Goal: Task Accomplishment & Management: Use online tool/utility

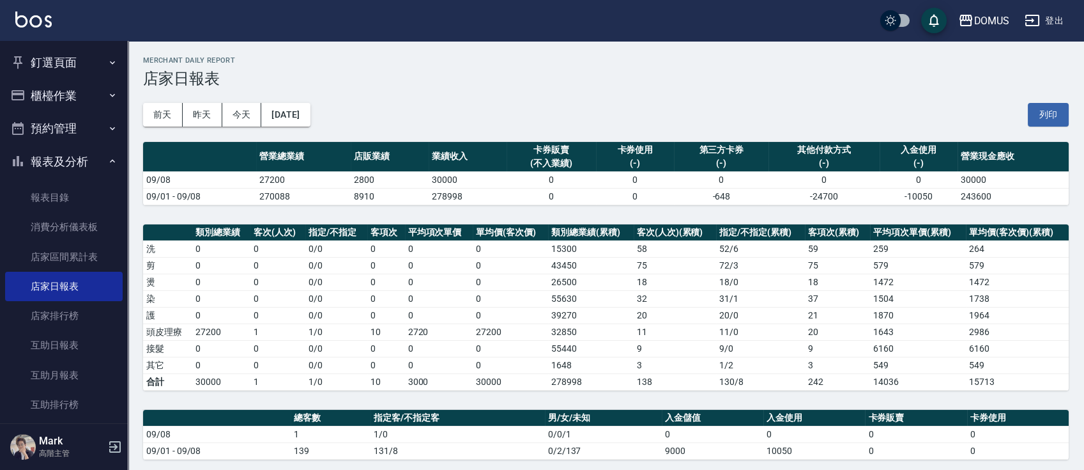
click at [72, 68] on button "釘選頁面" at bounding box center [64, 62] width 118 height 33
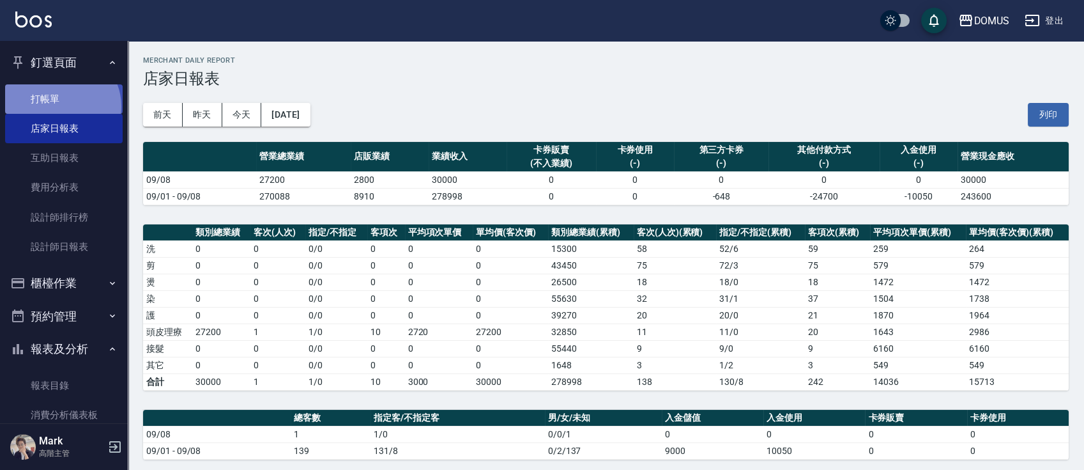
click at [61, 106] on link "打帳單" at bounding box center [64, 98] width 118 height 29
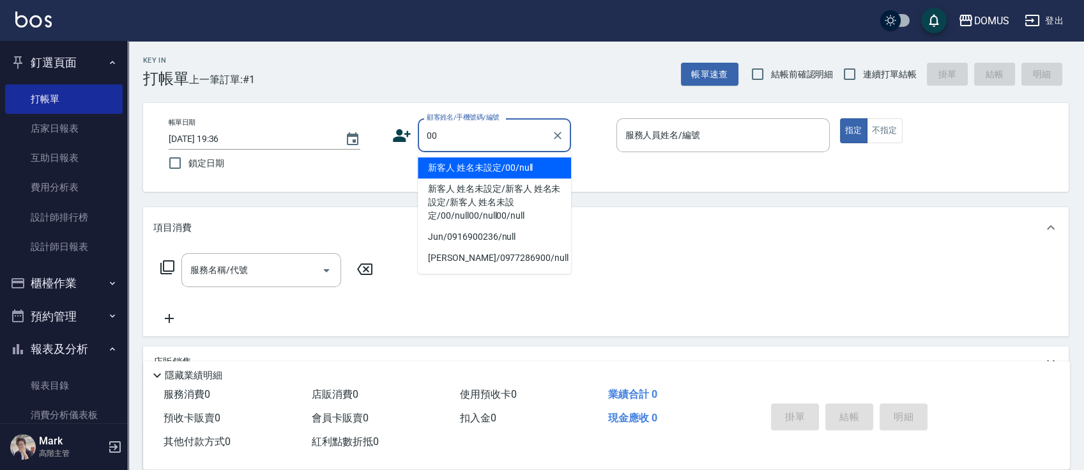
type input "新客人 姓名未設定/00/null"
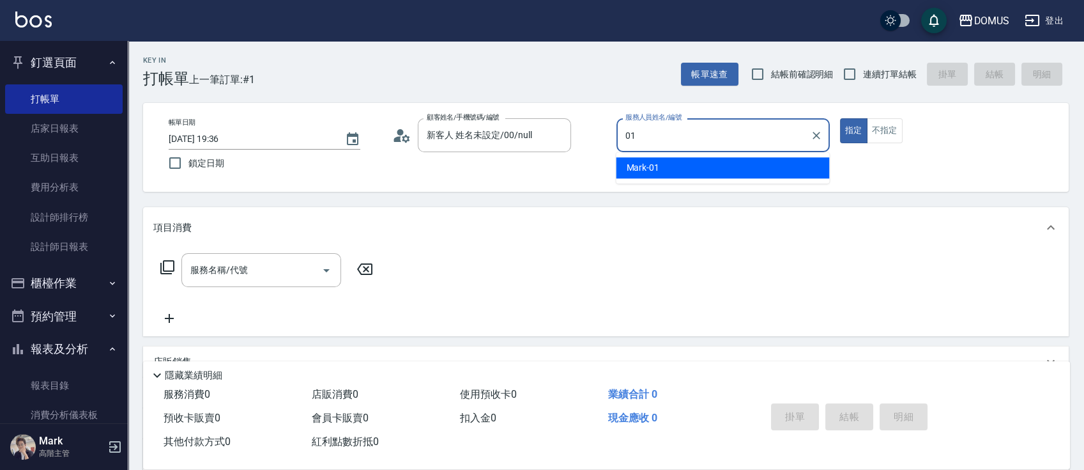
type input "Mark-01"
type button "true"
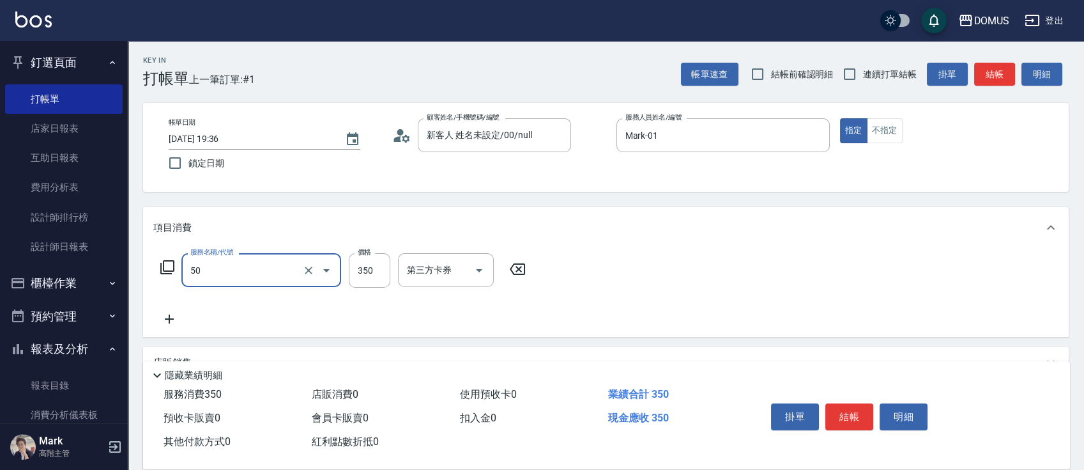
type input "寶齡350(1000)"
type input "30"
type input "寶齡350(1000)"
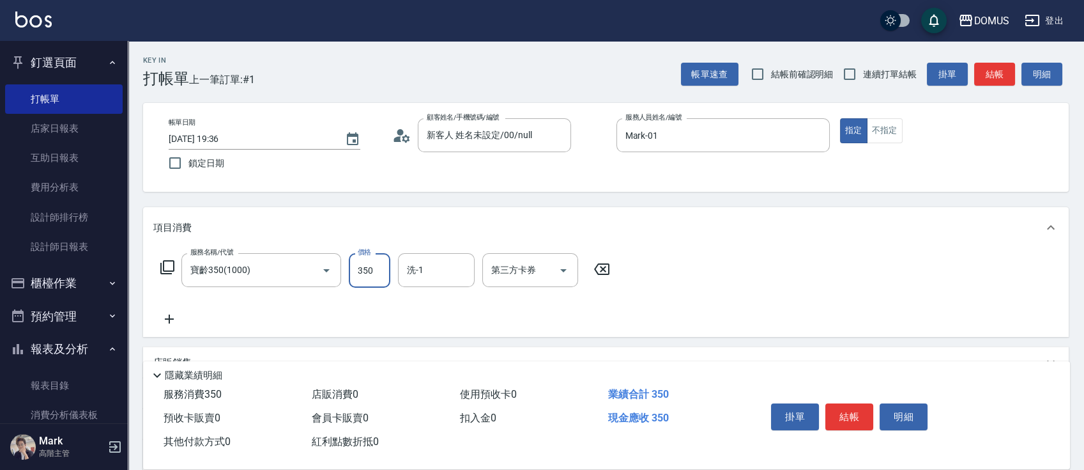
type input "0"
type input "15"
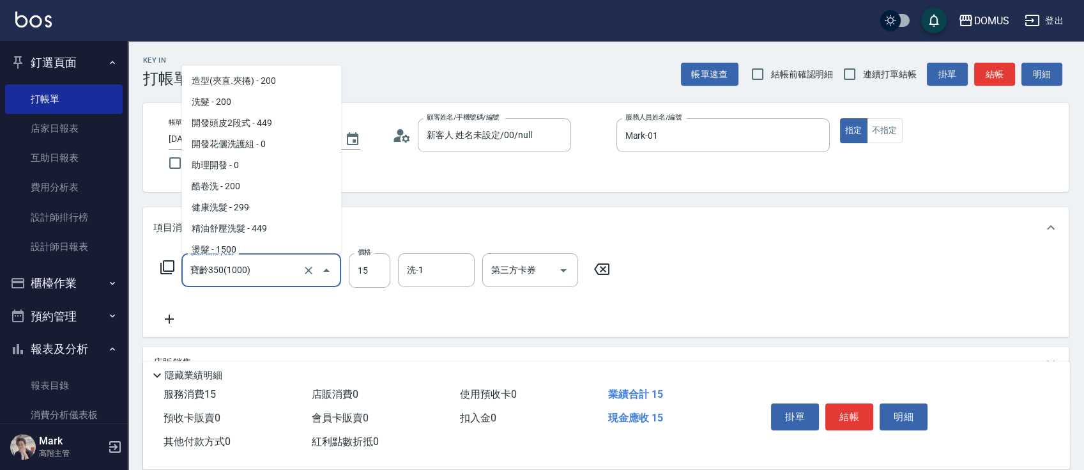
click at [301, 261] on div "寶齡350(1000) 服務名稱/代號" at bounding box center [261, 270] width 160 height 34
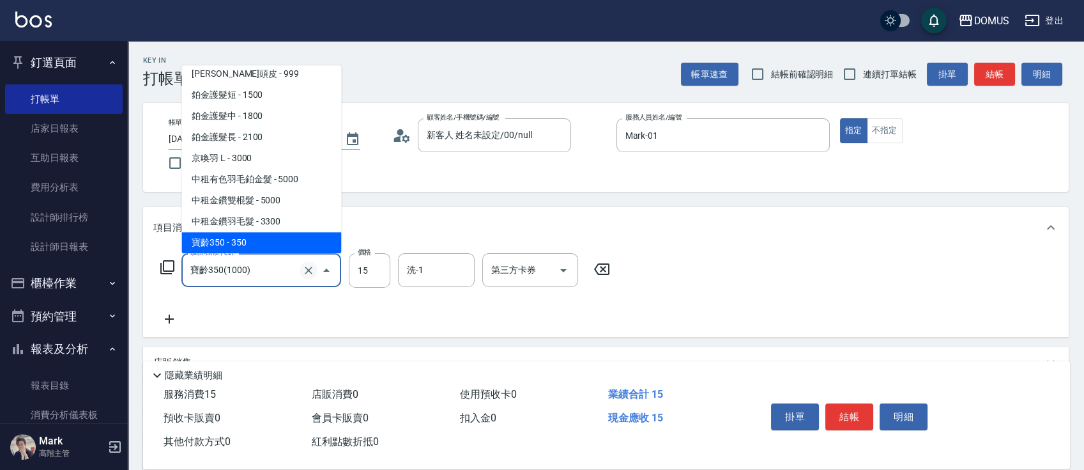
drag, startPoint x: 302, startPoint y: 266, endPoint x: 303, endPoint y: 272, distance: 6.7
click at [303, 272] on button "Clear" at bounding box center [309, 270] width 18 height 18
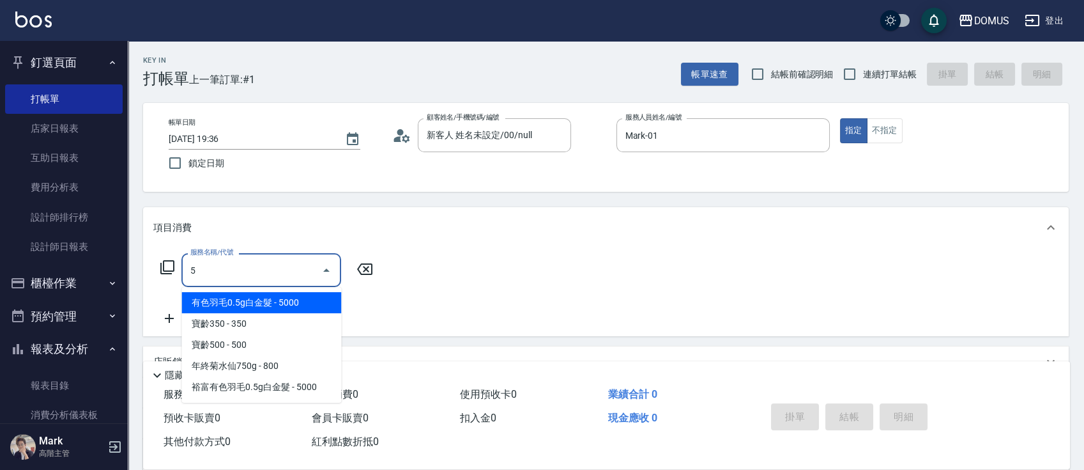
scroll to position [0, 0]
type input "501"
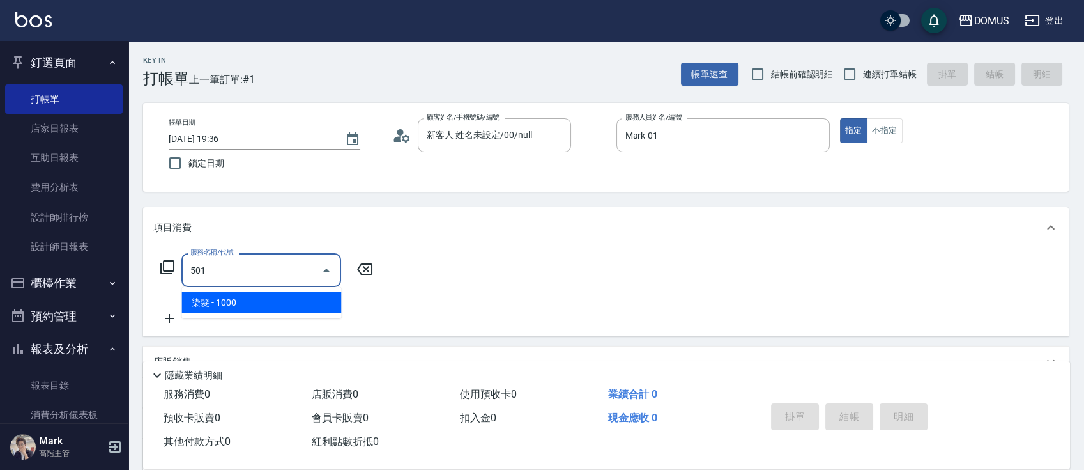
type input "100"
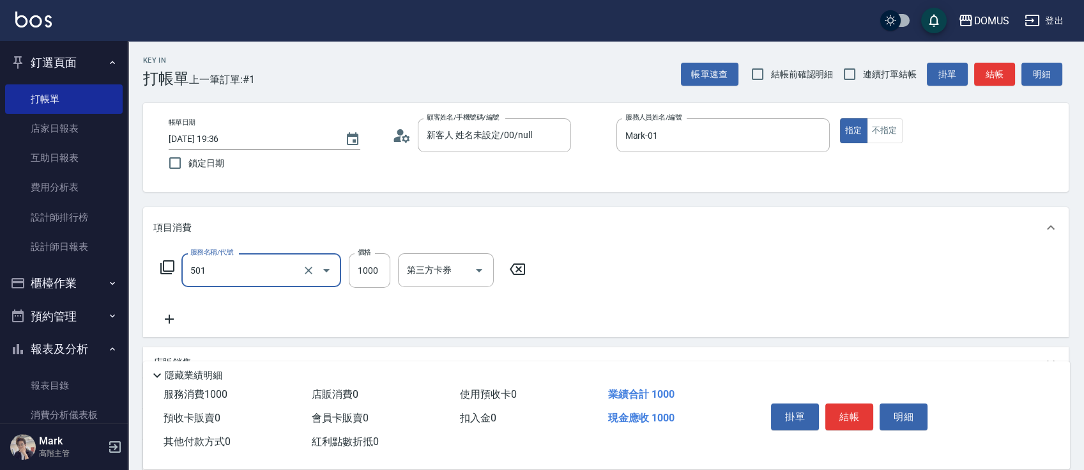
type input "染髮(501)"
type input "1"
type input "0"
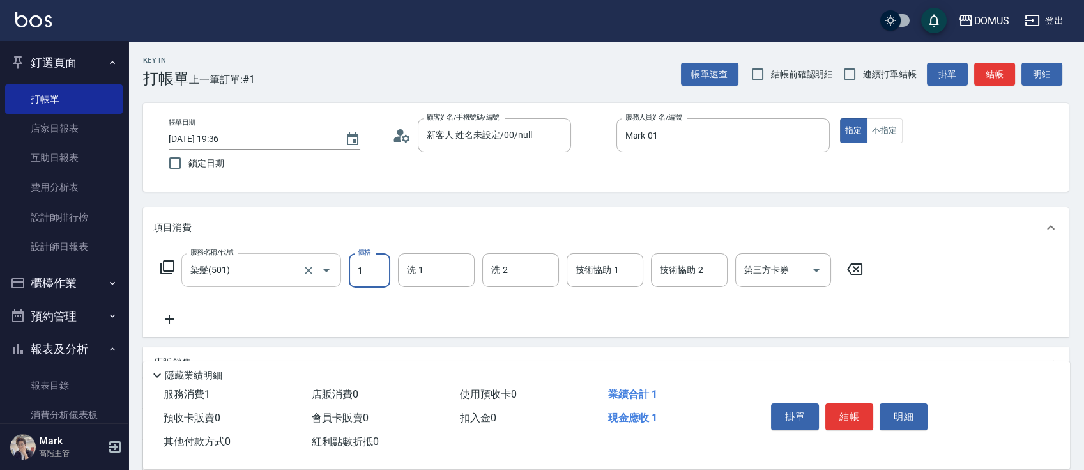
type input "15"
type input "10"
type input "150"
type input "1500"
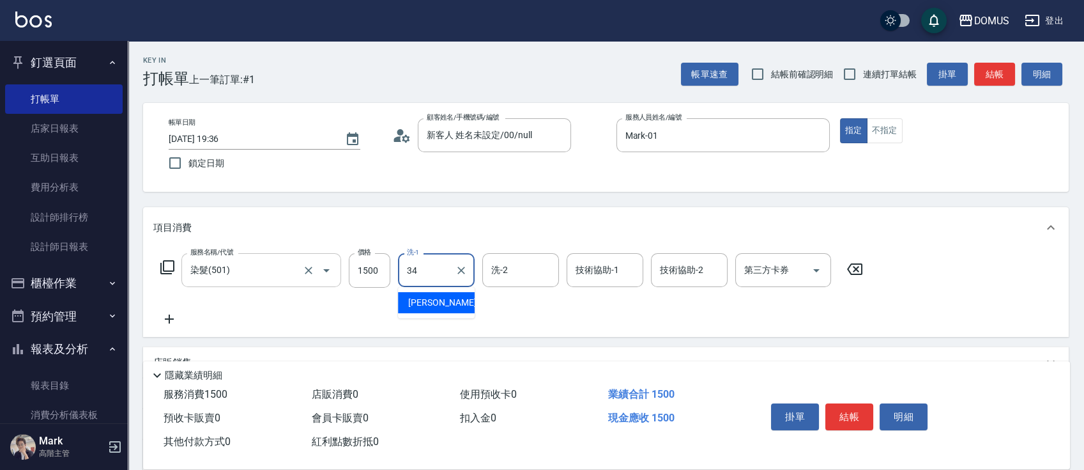
type input "Heidi-34"
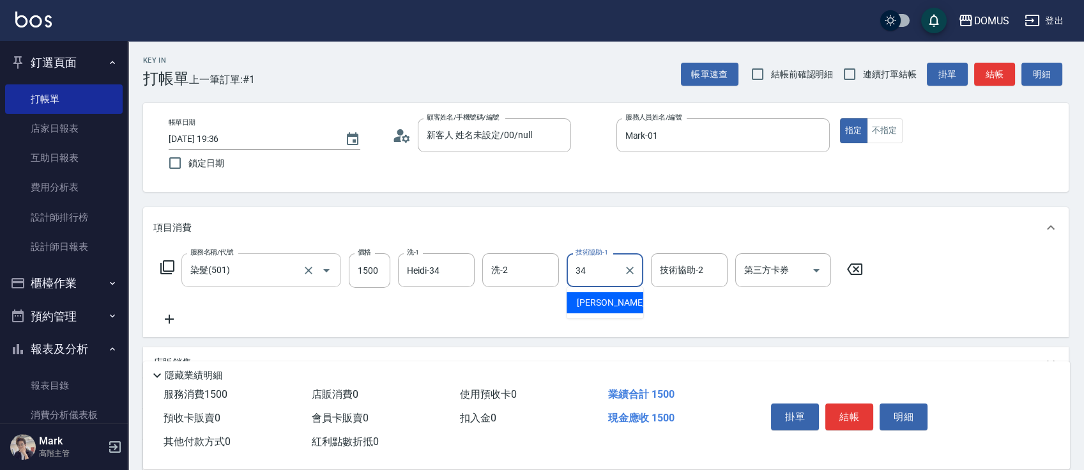
type input "Heidi-34"
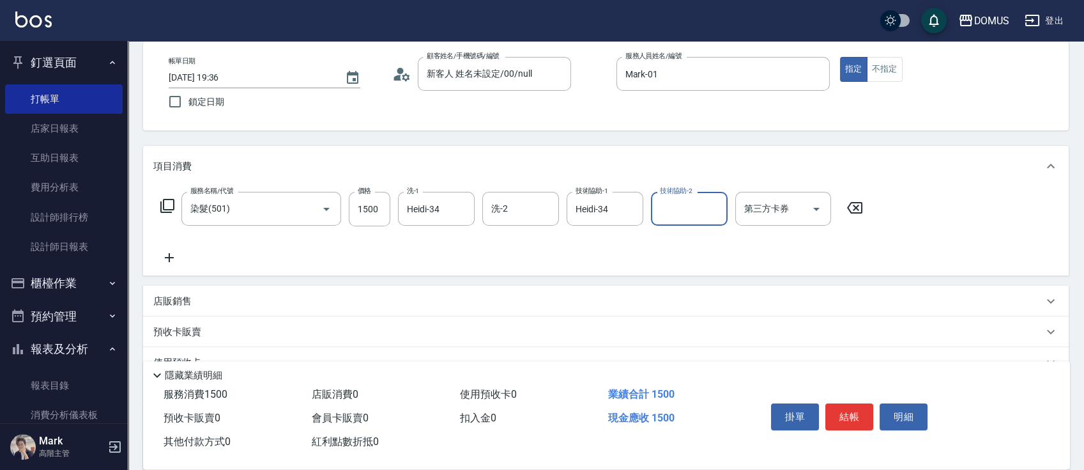
scroll to position [85, 0]
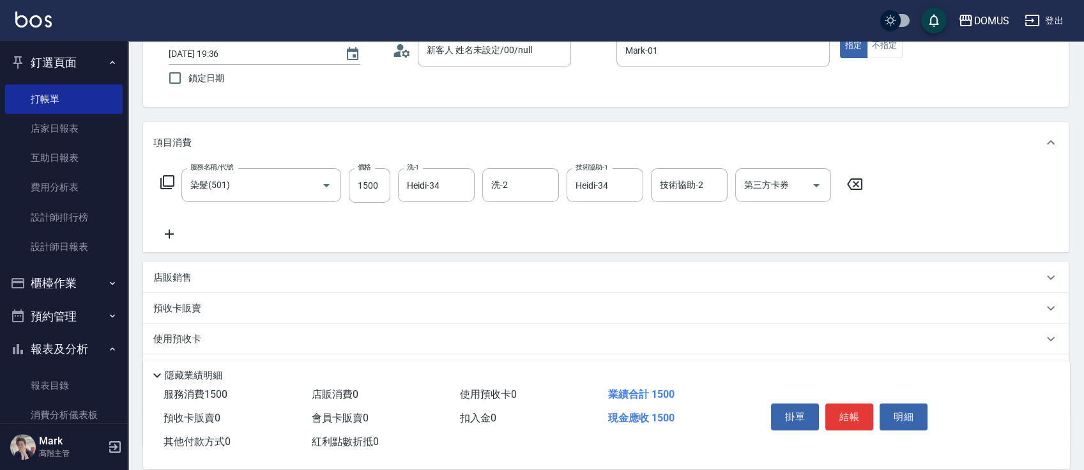
drag, startPoint x: 323, startPoint y: 281, endPoint x: 303, endPoint y: 278, distance: 20.7
click at [320, 280] on div "店販銷售" at bounding box center [598, 277] width 890 height 13
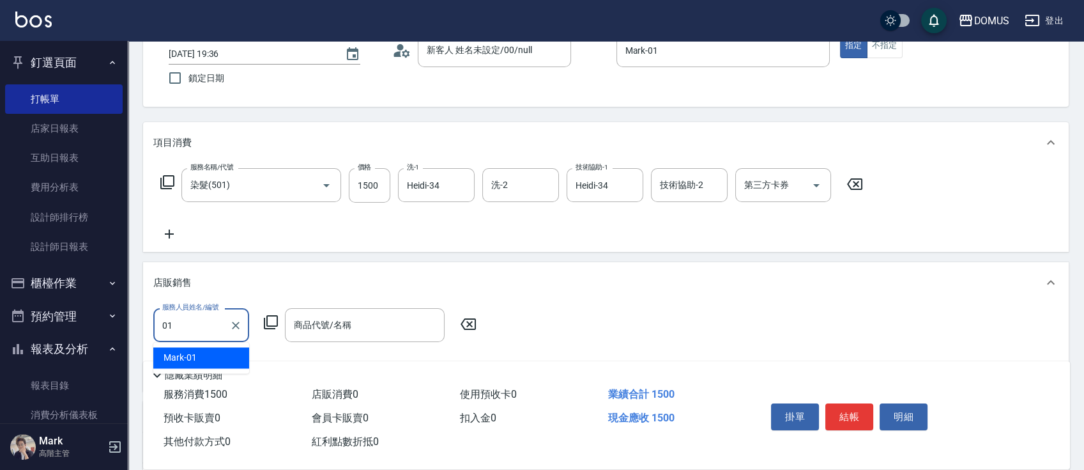
type input "Mark-01"
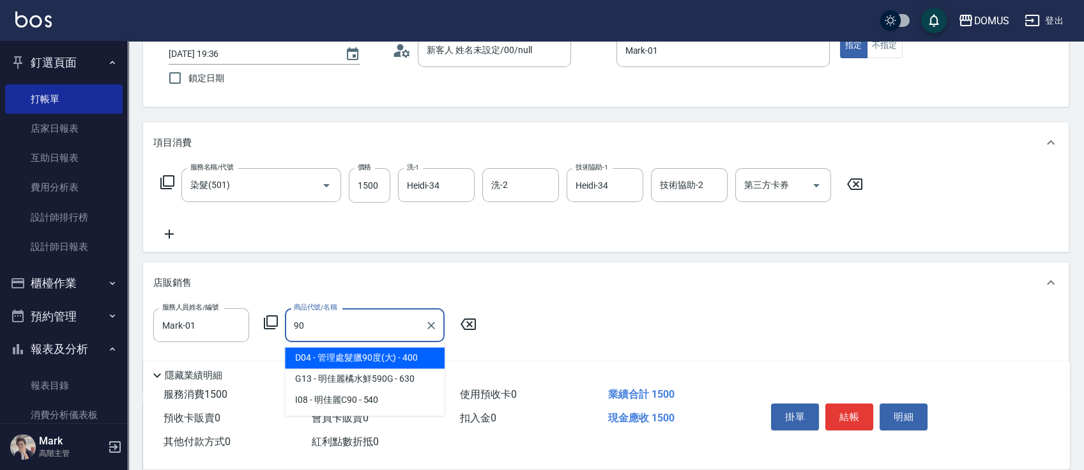
type input "管理處髮臘90度(大)"
type input "190"
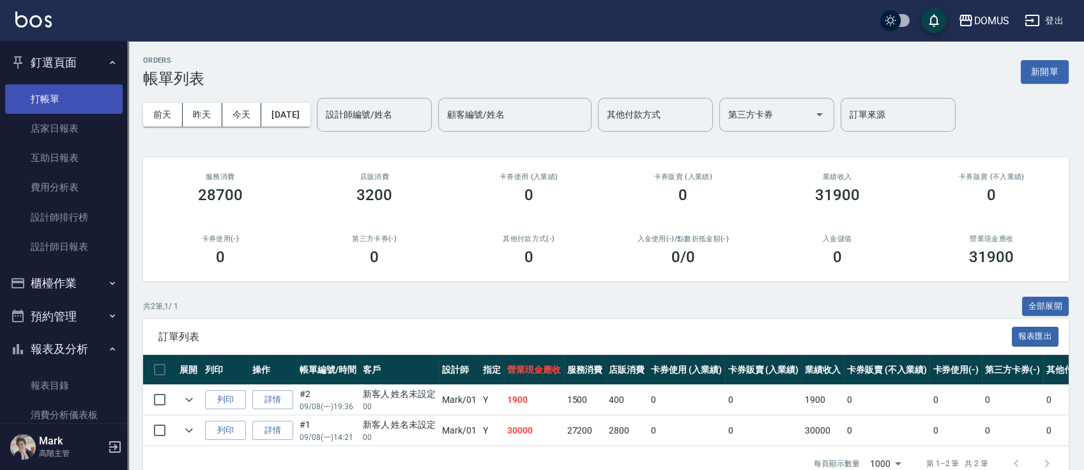
click at [55, 100] on link "打帳單" at bounding box center [64, 98] width 118 height 29
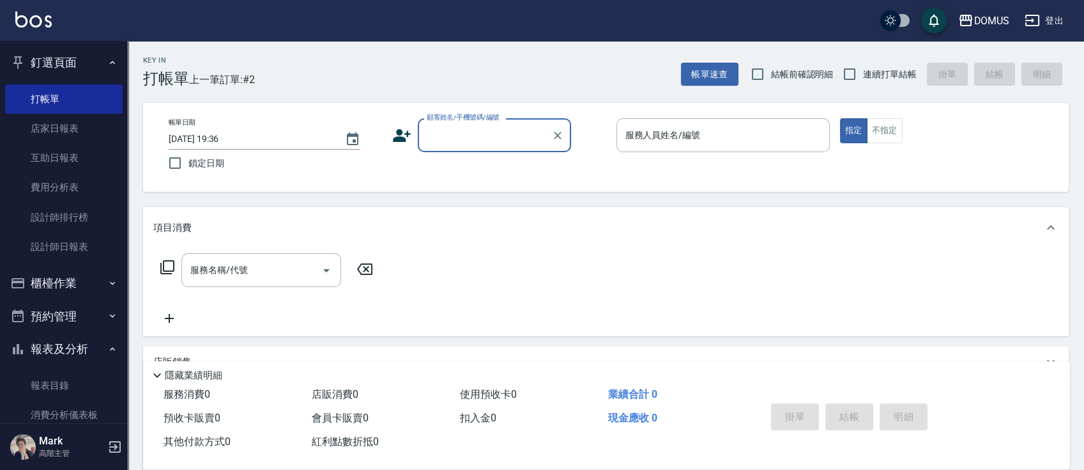
click at [896, 75] on span "連續打單結帳" at bounding box center [890, 74] width 54 height 13
click at [863, 75] on input "連續打單結帳" at bounding box center [849, 74] width 27 height 27
checkbox input "true"
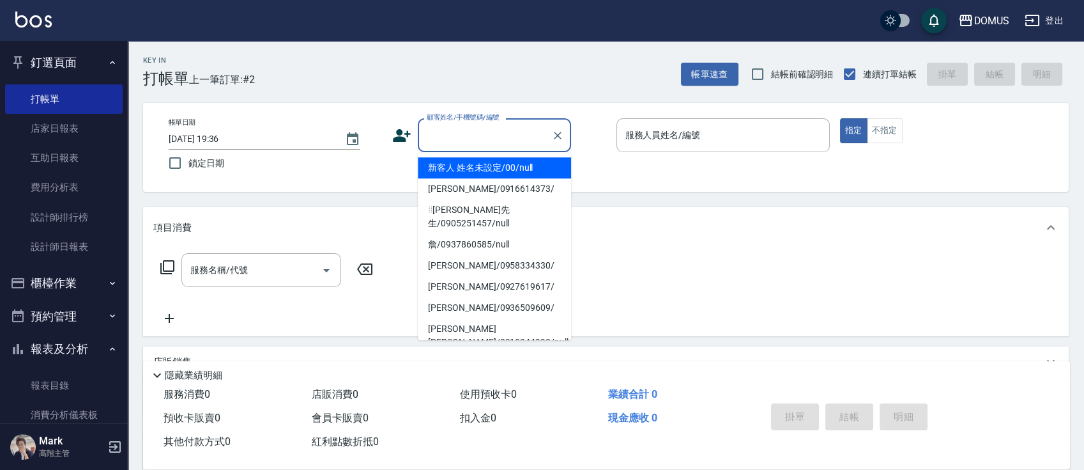
click at [510, 124] on input "顧客姓名/手機號碼/編號" at bounding box center [485, 135] width 123 height 22
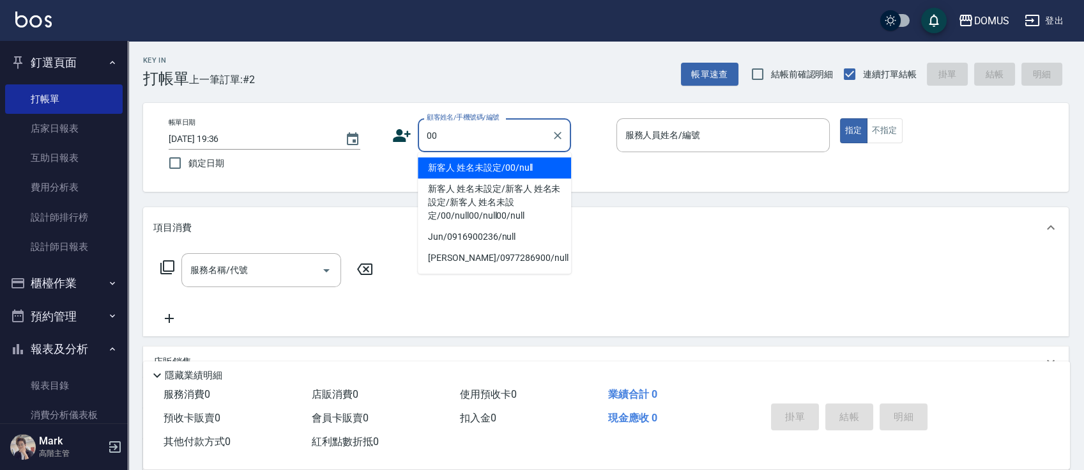
type input "新客人 姓名未設定/00/null"
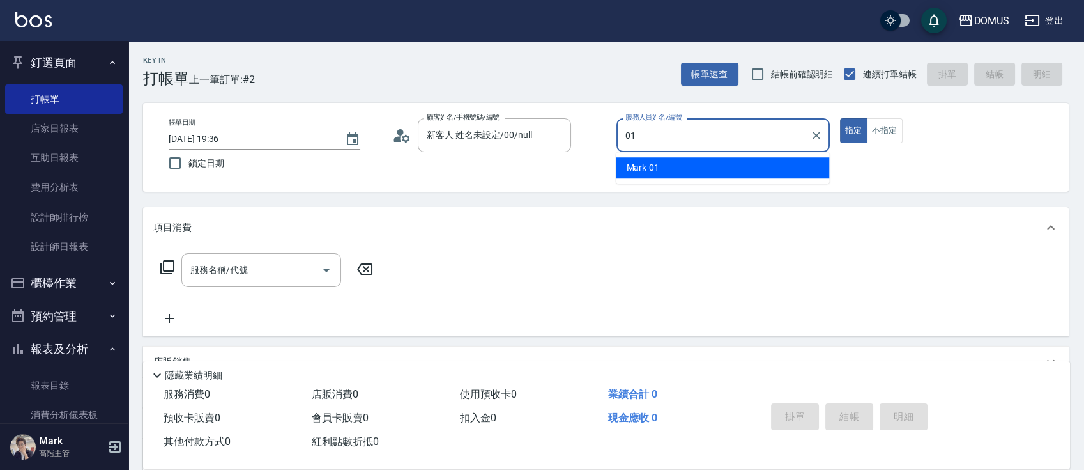
type input "Mark-01"
type button "true"
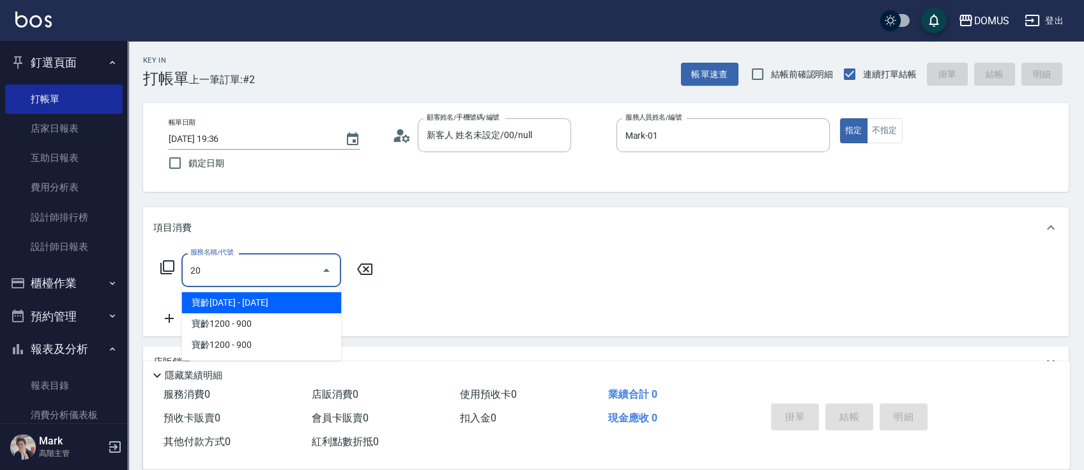
type input "206"
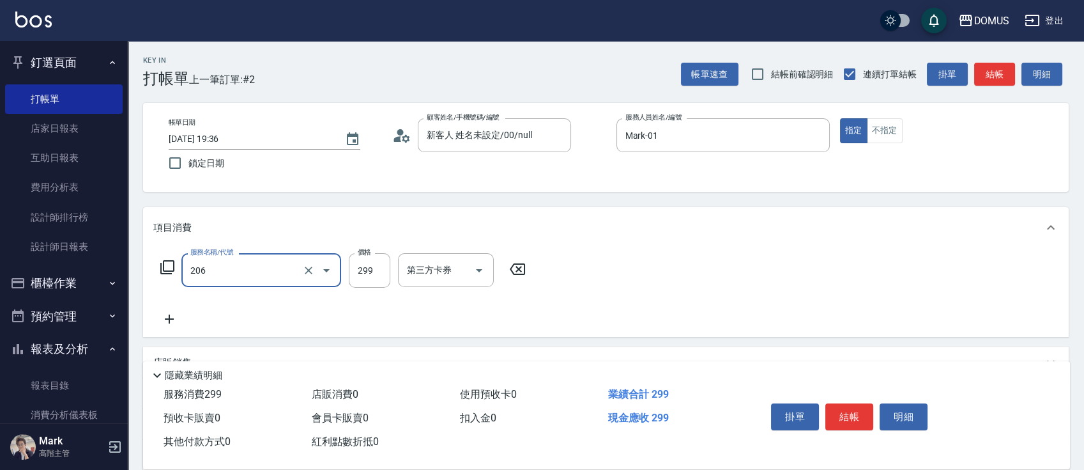
type input "20"
type input "健康洗髮(206)"
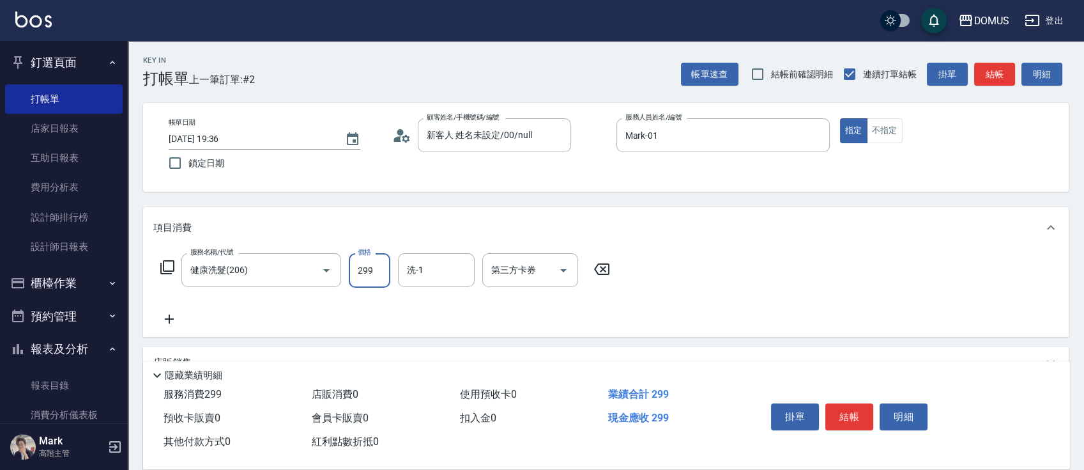
type input "3"
type input "0"
type input "30"
type input "300"
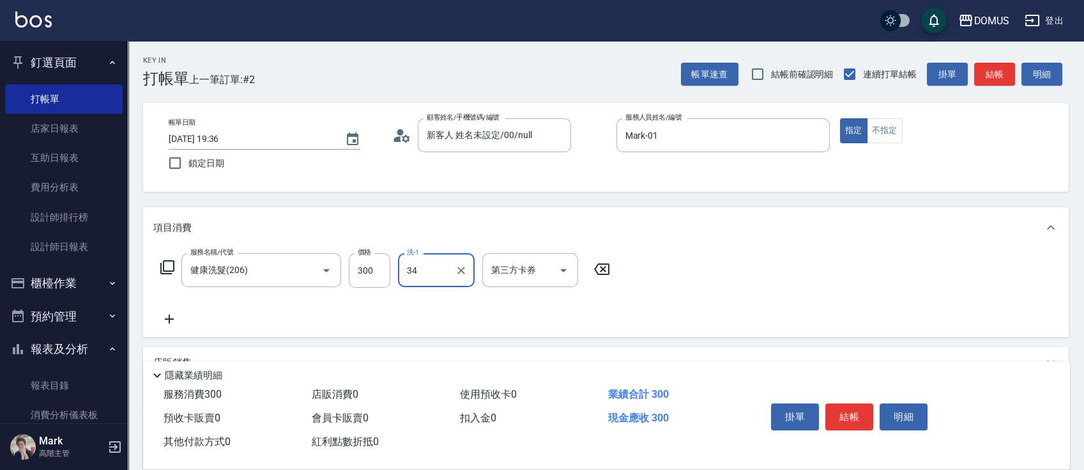
type input "Heidi-34"
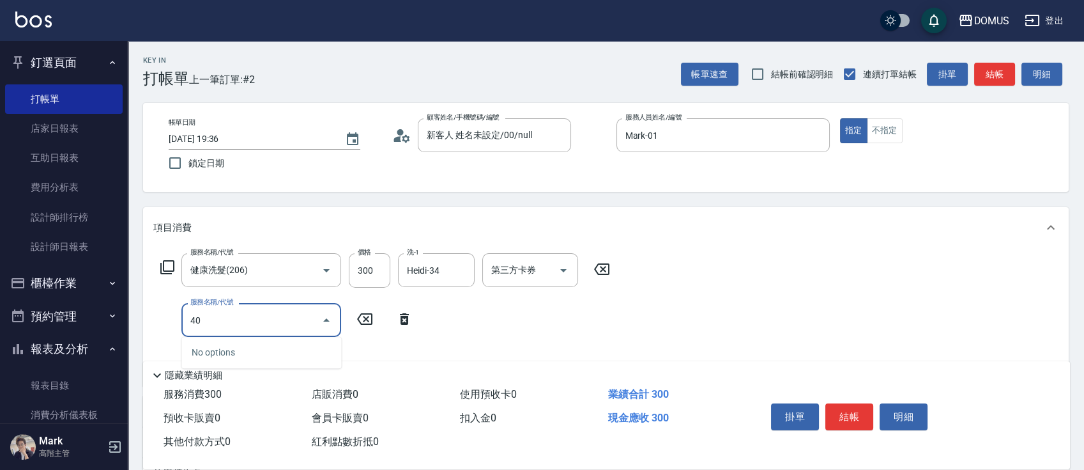
type input "401"
type input "50"
type input "剪髮(401)"
type input "30"
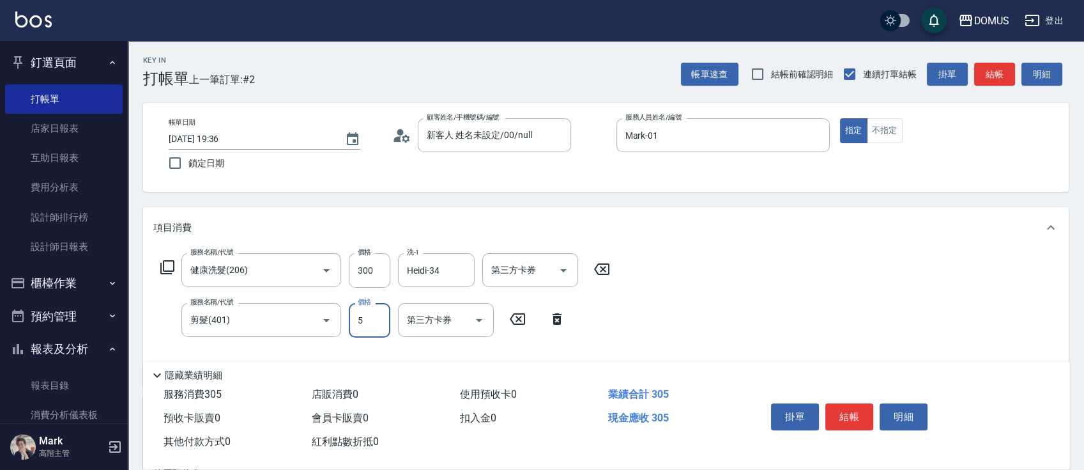
type input "50"
type input "80"
type input "500"
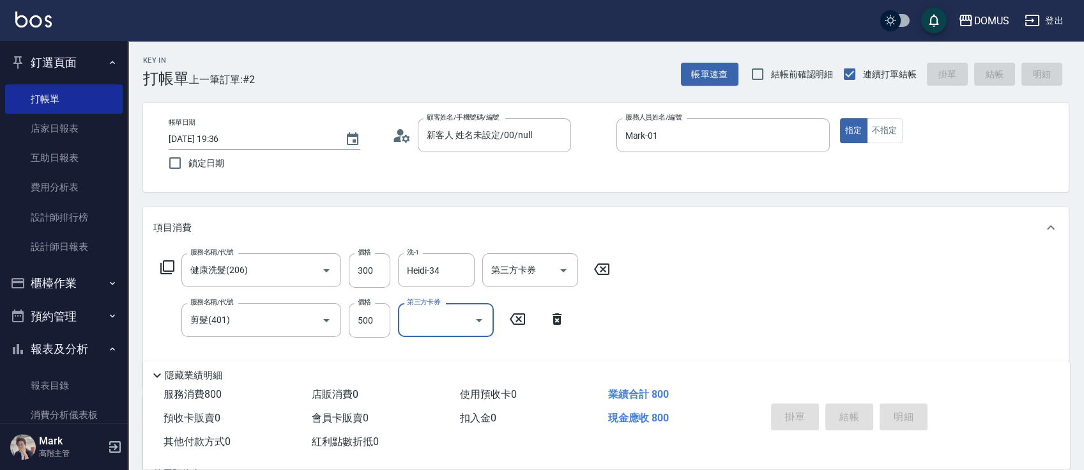
type input "0"
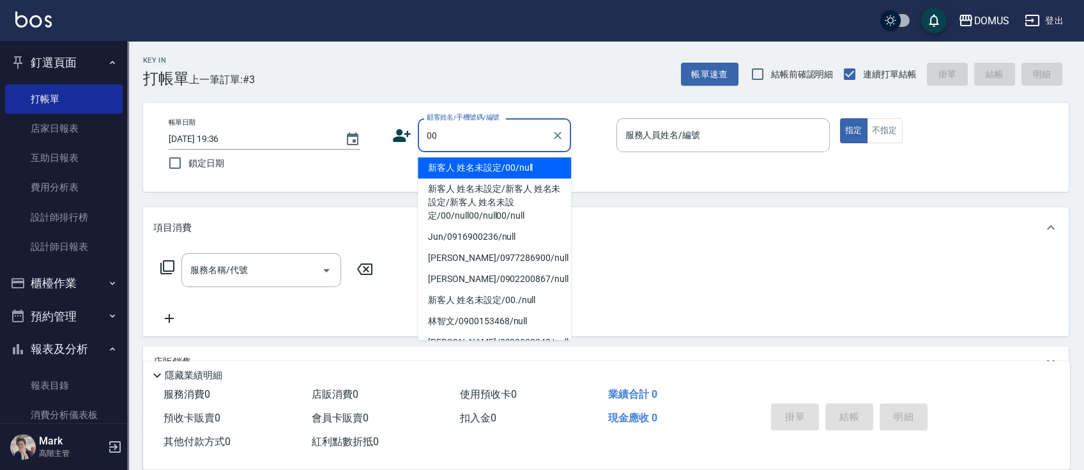
type input "新客人 姓名未設定/00/null"
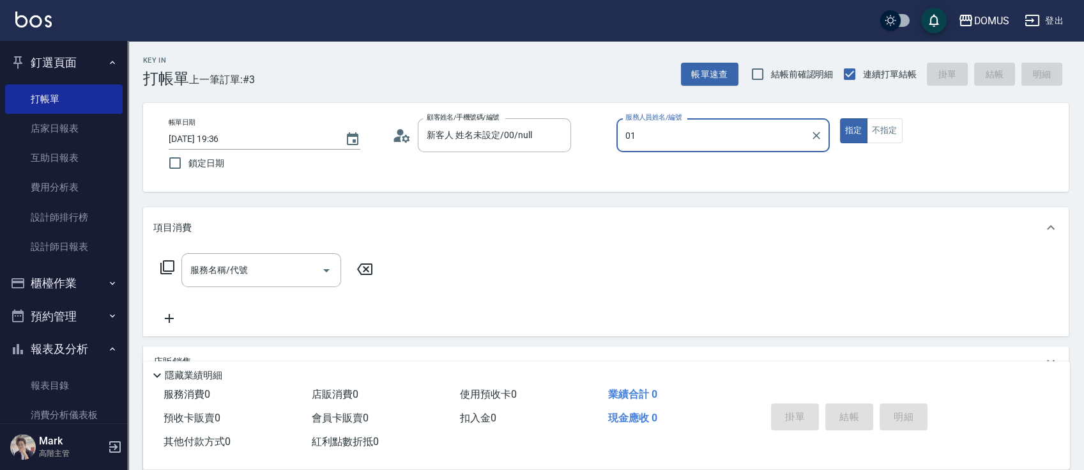
type input "Mark-01"
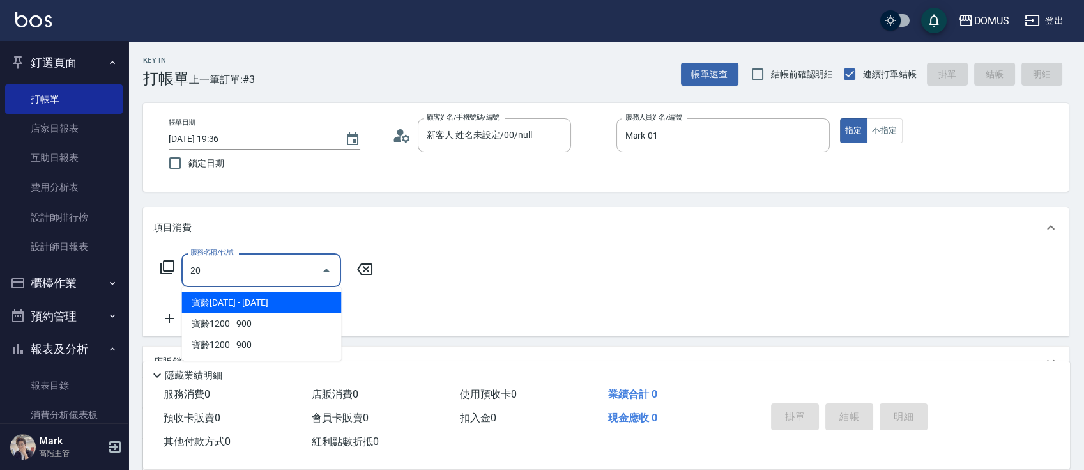
type input "206"
type input "20"
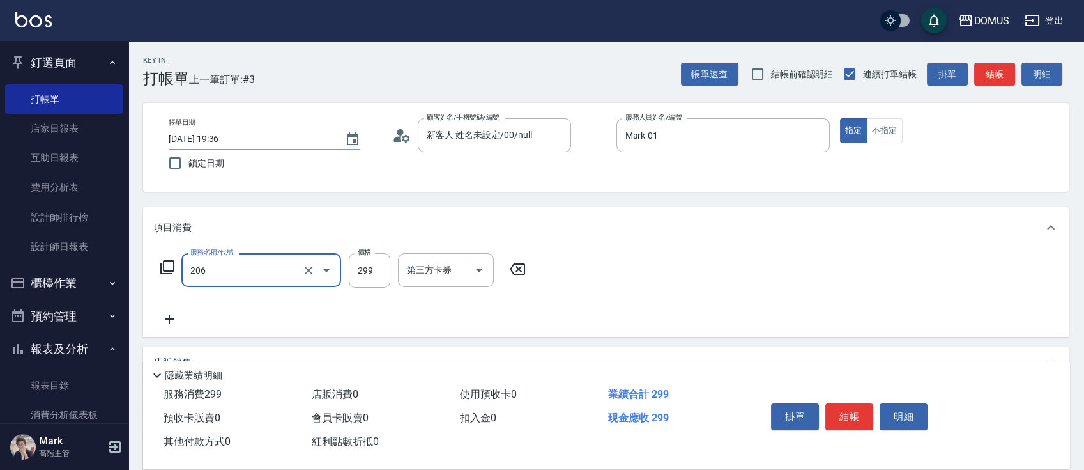
type input "健康洗髮(206)"
type input "3"
type input "0"
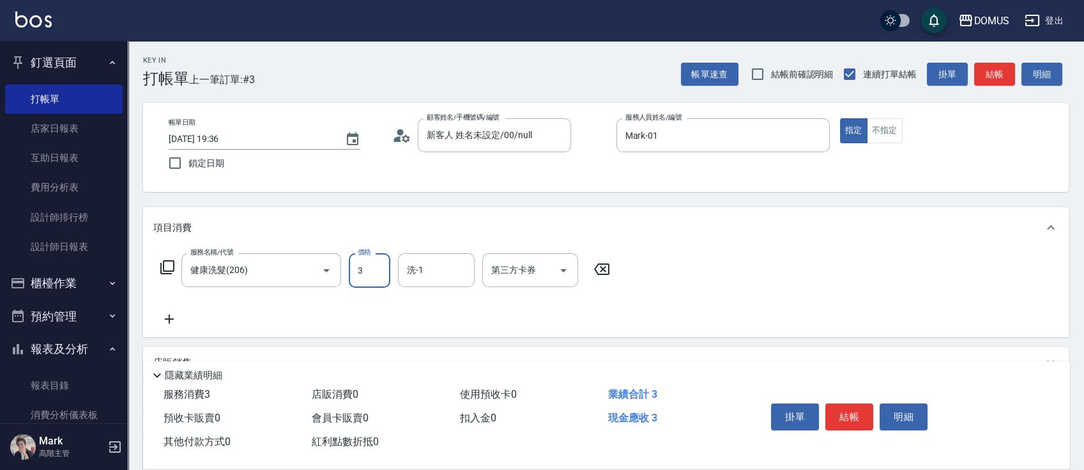
type input "30"
type input "300"
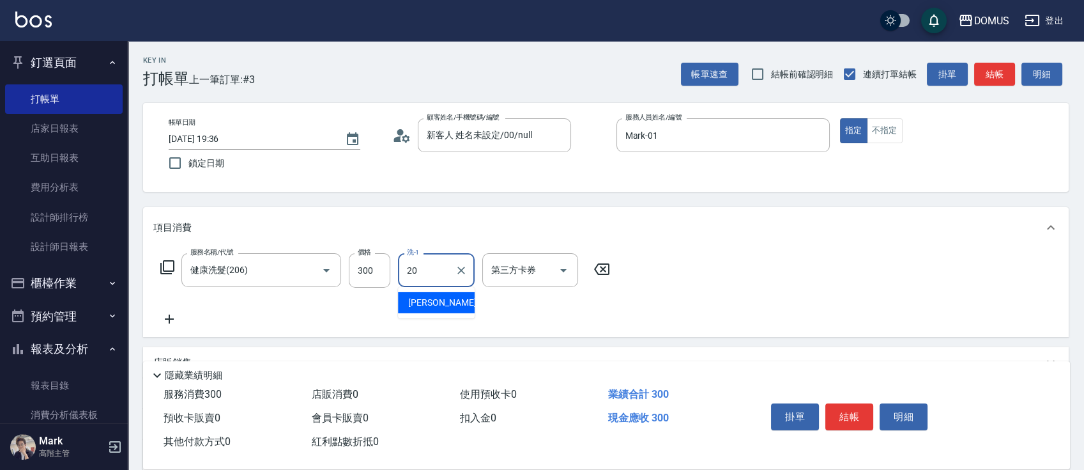
type input "[PERSON_NAME]-20"
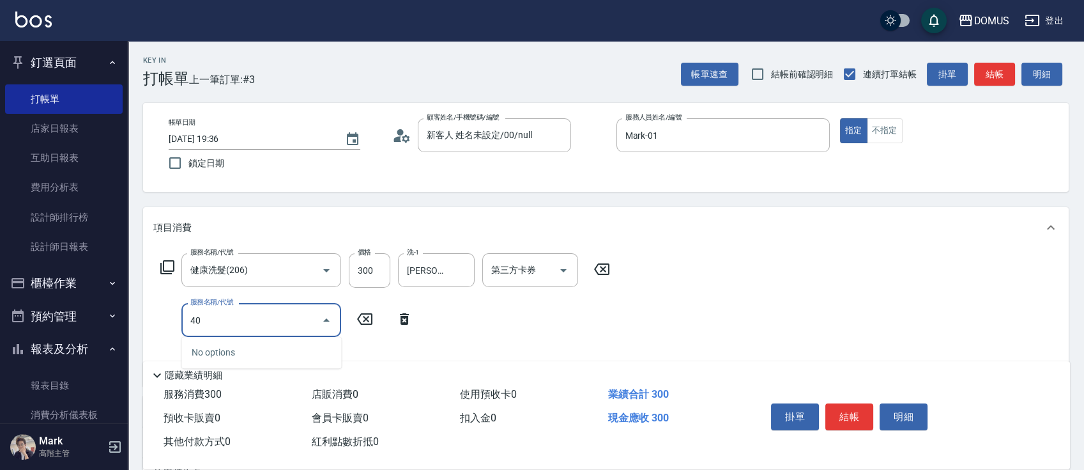
type input "401"
type input "50"
type input "剪髮(401)"
type input "5"
type input "30"
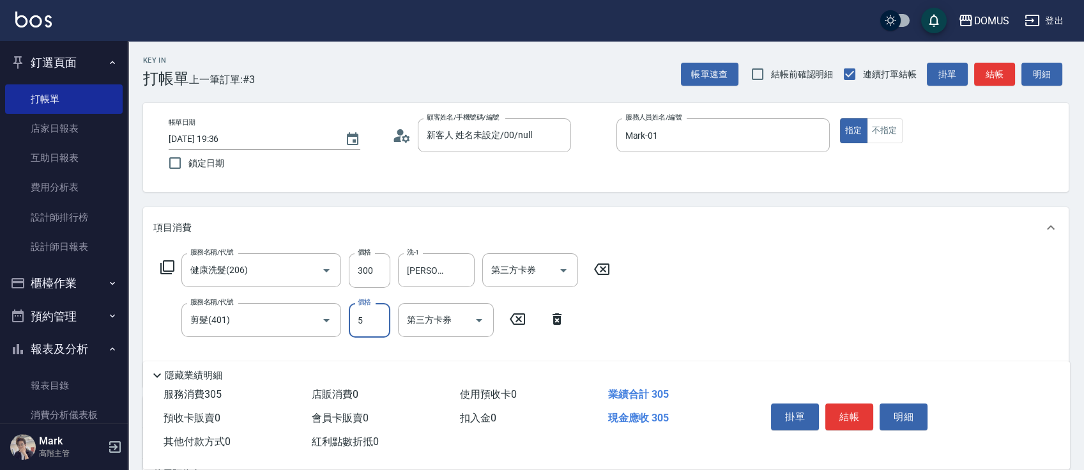
type input "50"
type input "80"
type input "500"
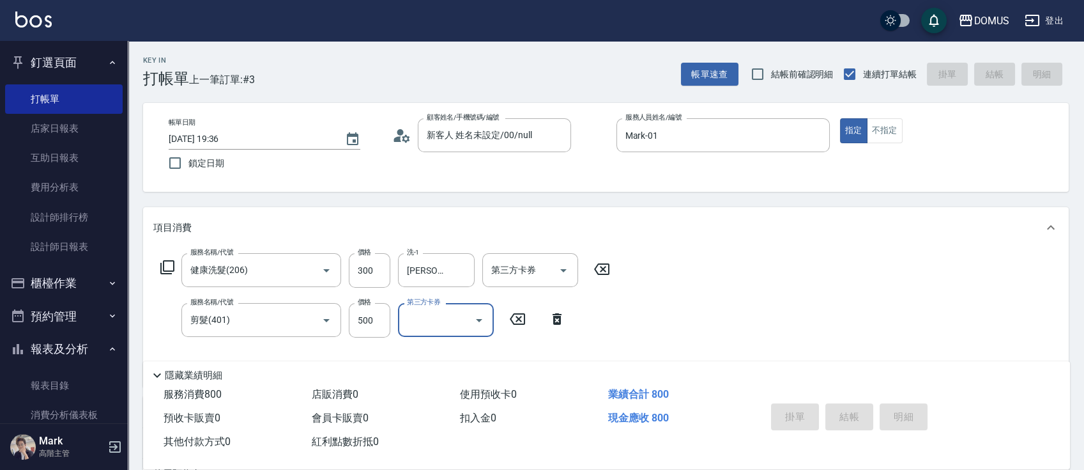
type input "[DATE] 19:37"
type input "0"
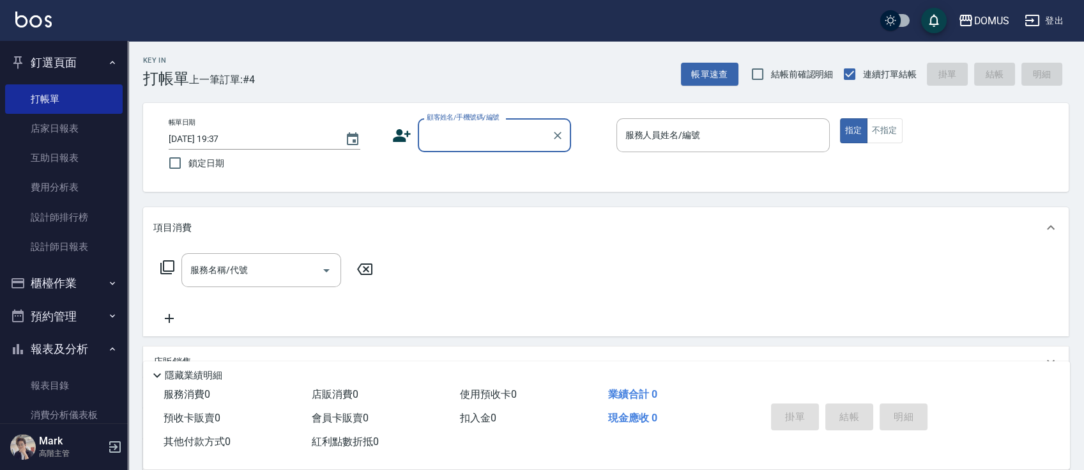
click at [95, 282] on button "櫃檯作業" at bounding box center [64, 282] width 118 height 33
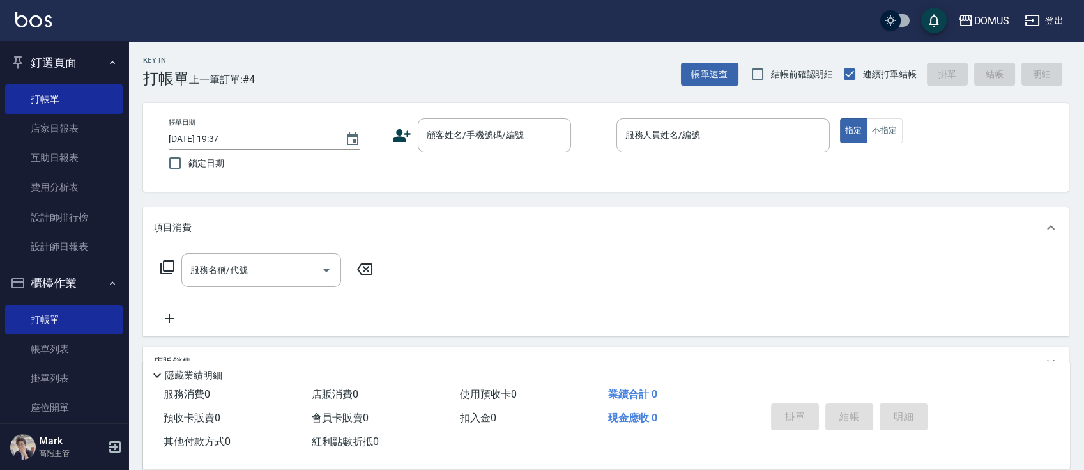
scroll to position [170, 0]
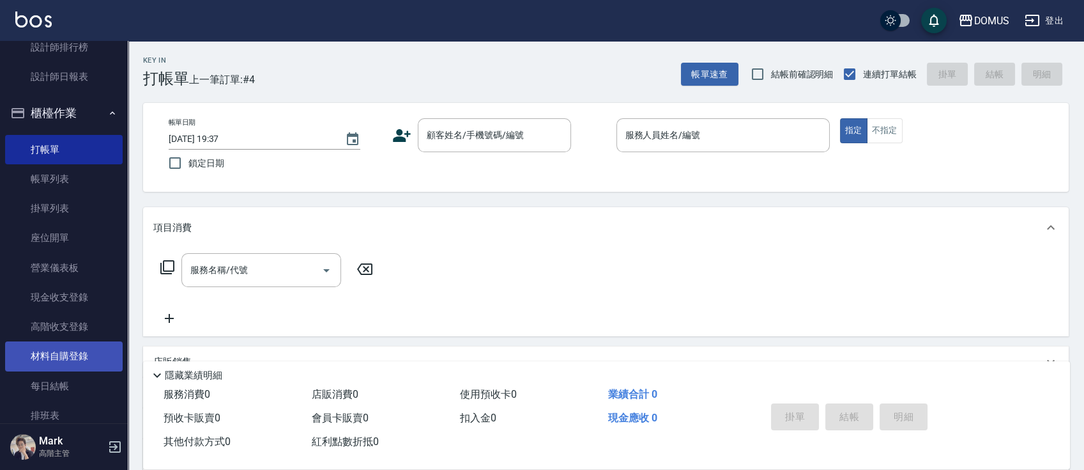
click at [74, 359] on link "材料自購登錄" at bounding box center [64, 355] width 118 height 29
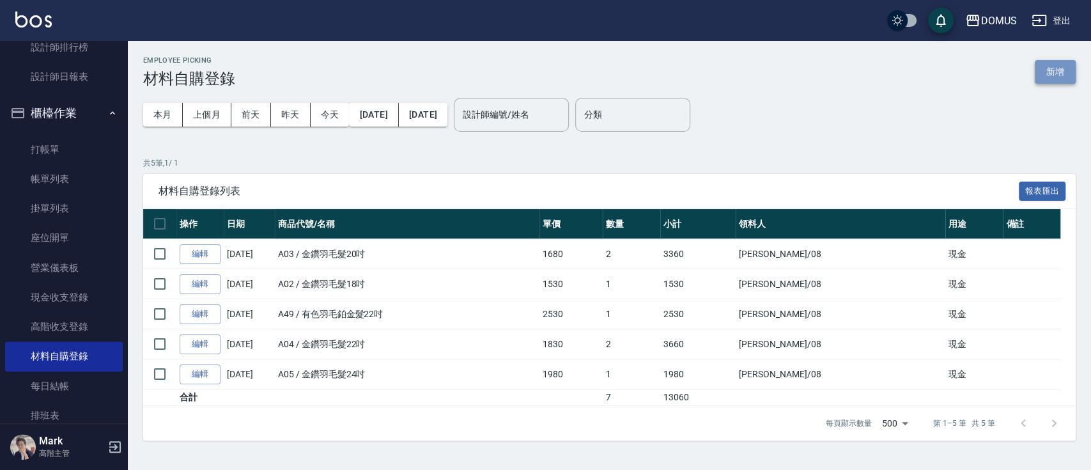
click at [1064, 74] on button "新增" at bounding box center [1054, 72] width 41 height 24
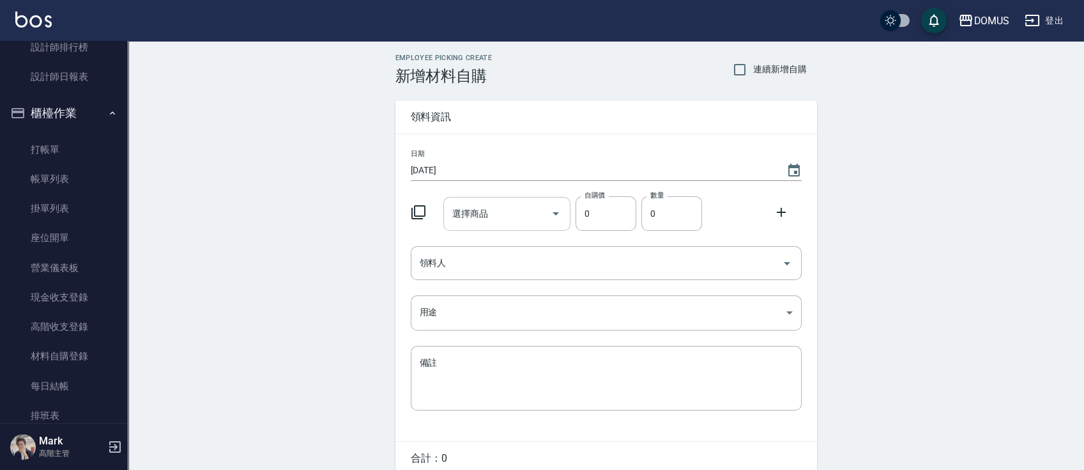
drag, startPoint x: 513, startPoint y: 189, endPoint x: 513, endPoint y: 196, distance: 7.0
click at [513, 188] on div "日期 [DATE] 選擇商品 選擇商品 自購價 0 自購價 數量 0 數量 領料人 領料人 用途 ​ 用途 備註 x 備註" at bounding box center [606, 287] width 422 height 307
click at [514, 201] on div "選擇商品" at bounding box center [506, 214] width 127 height 34
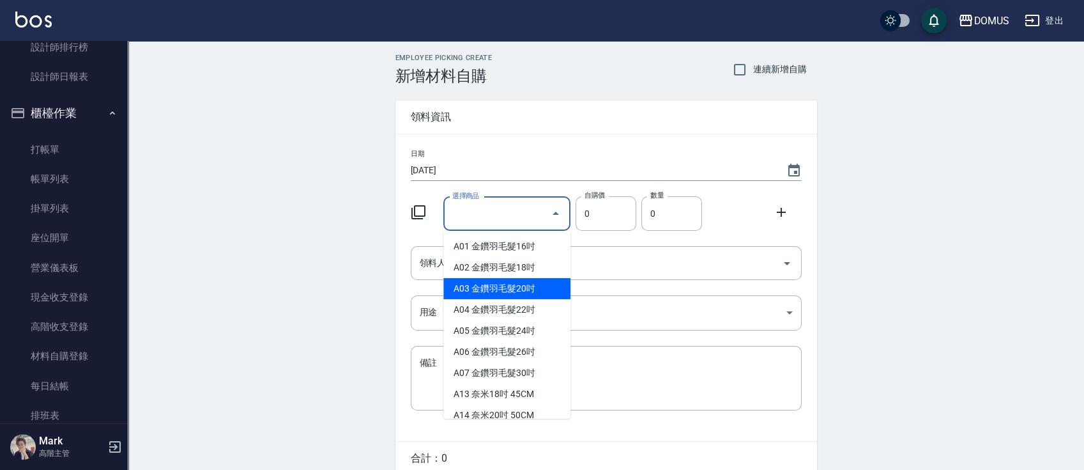
type input "金鑽羽毛髮20吋"
type input "1680"
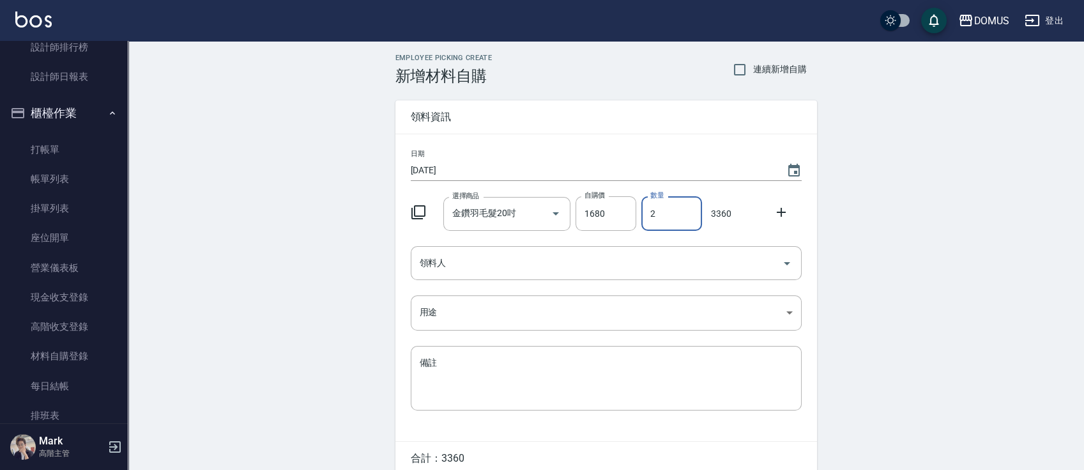
type input "2"
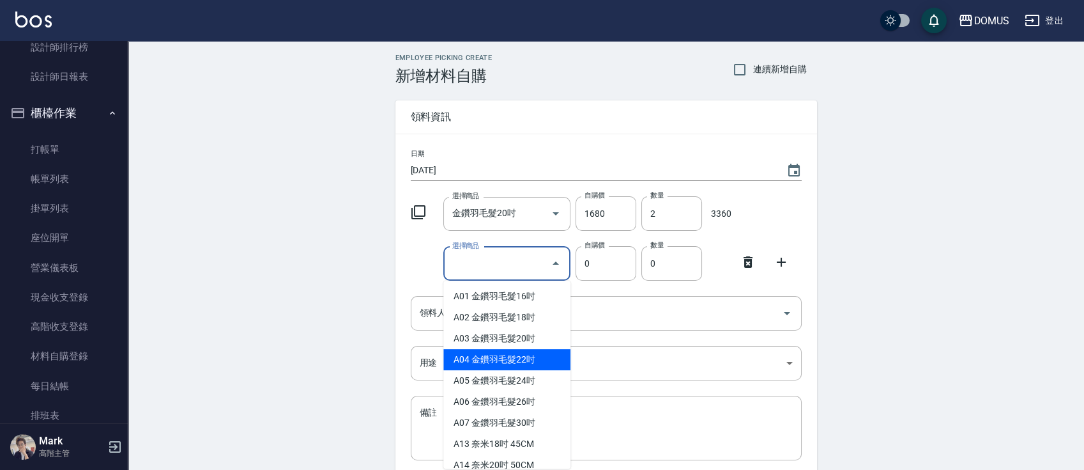
type input "金鑽羽毛髮22吋"
type input "1830"
type input "1"
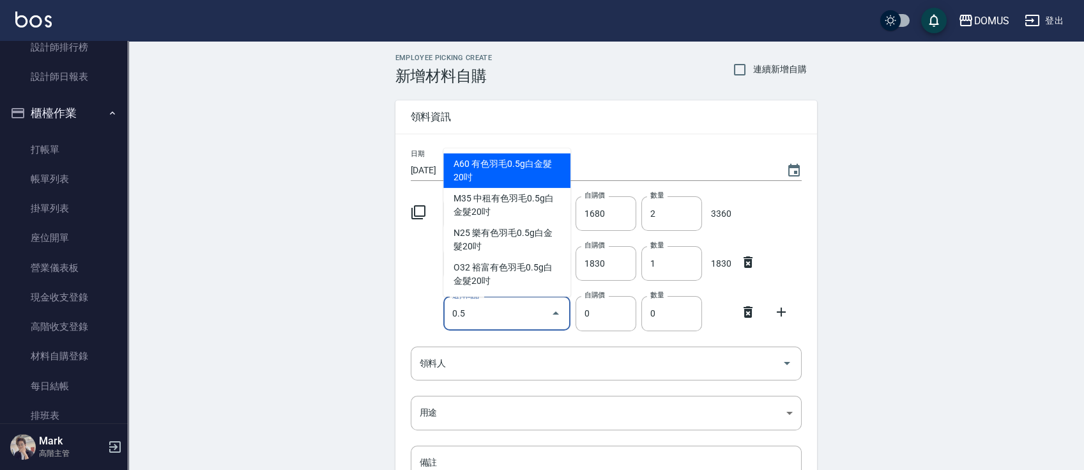
type input "有色羽毛0.5g白金髮20吋"
type input "775"
type input "1"
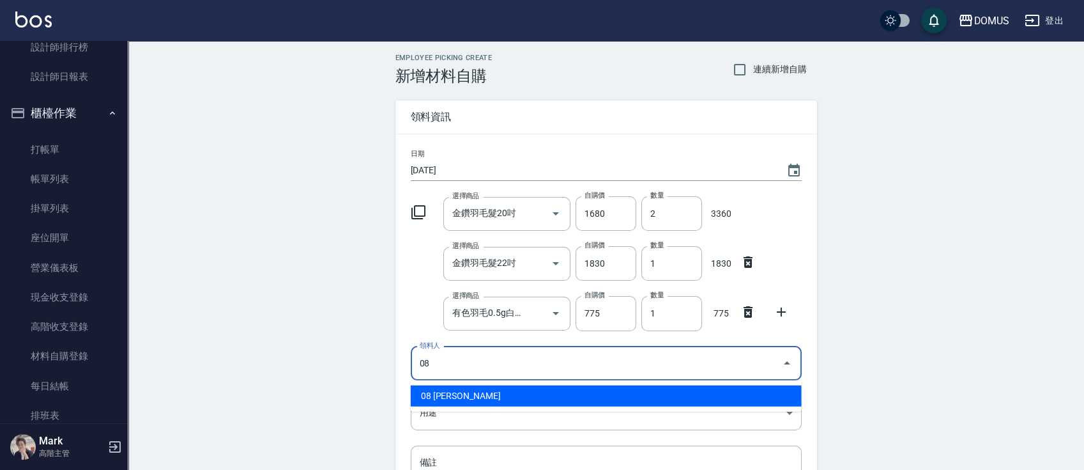
type input "08 [PERSON_NAME]"
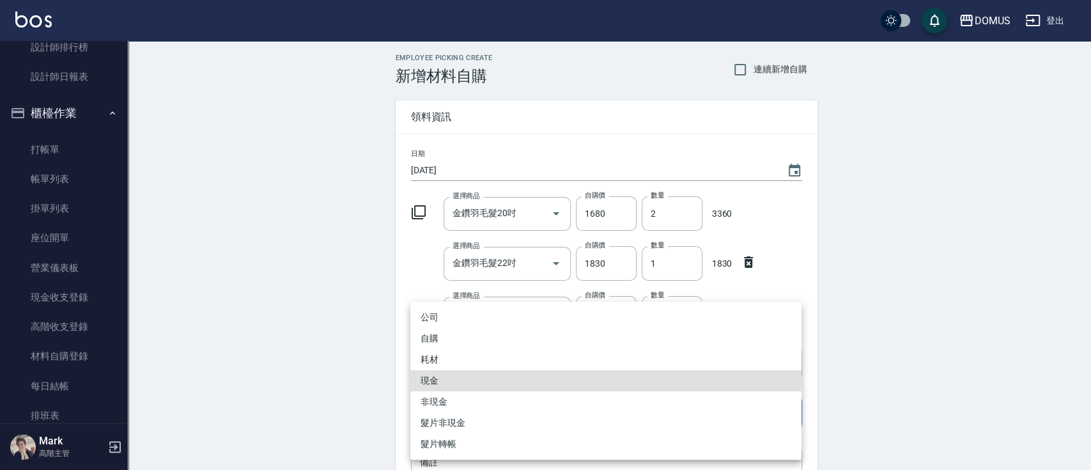
type input "現金"
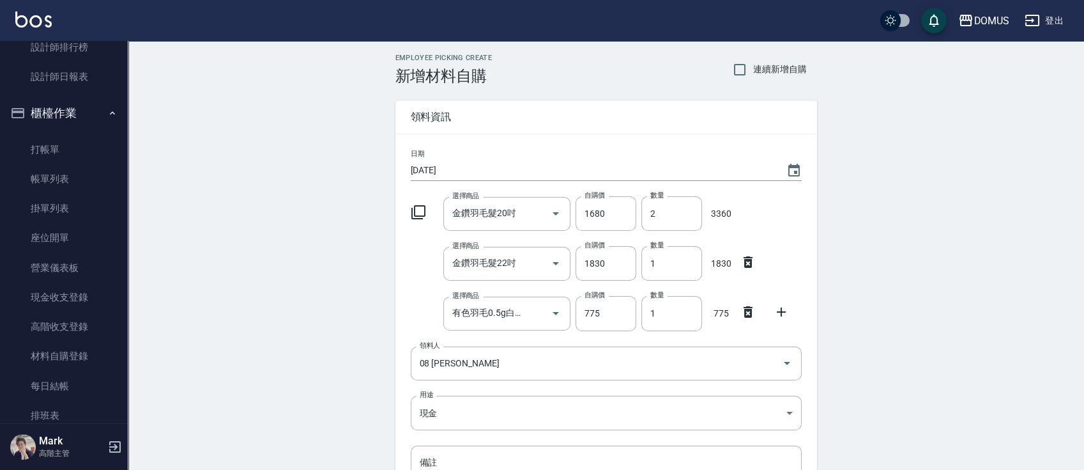
scroll to position [158, 0]
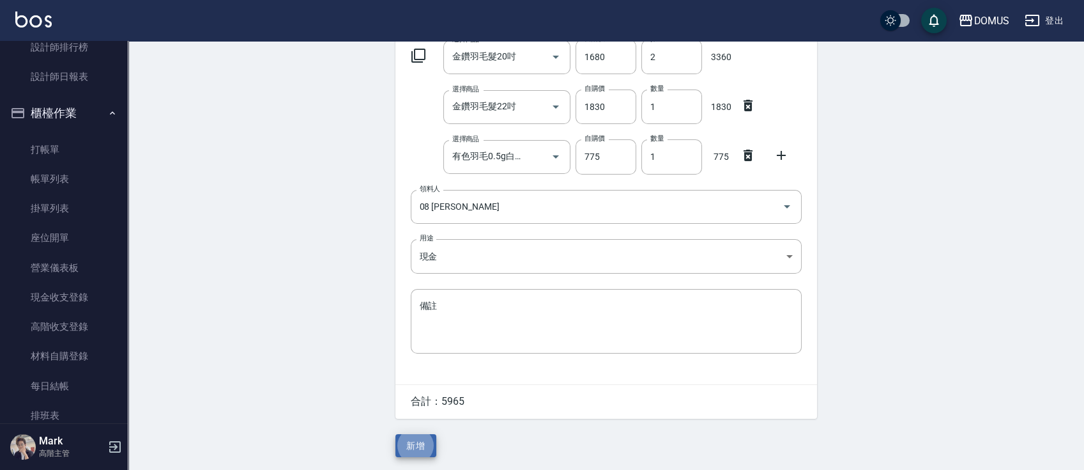
click at [395, 434] on button "新增" at bounding box center [415, 446] width 41 height 24
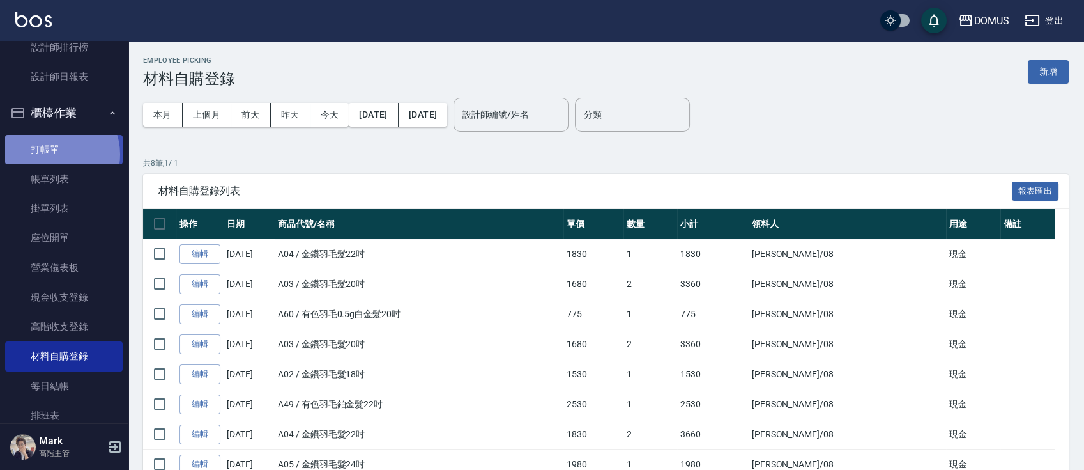
click at [55, 154] on link "打帳單" at bounding box center [64, 149] width 118 height 29
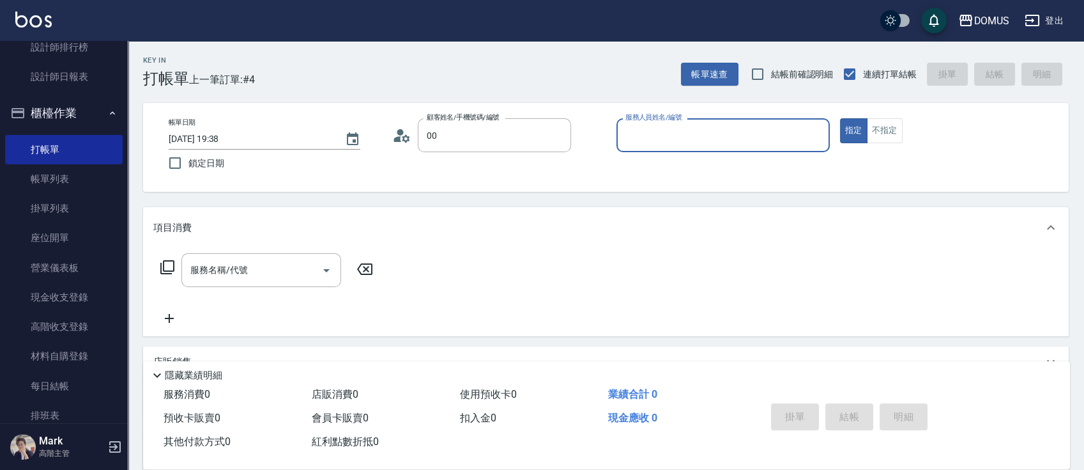
type input "新客人 姓名未設定/00/null"
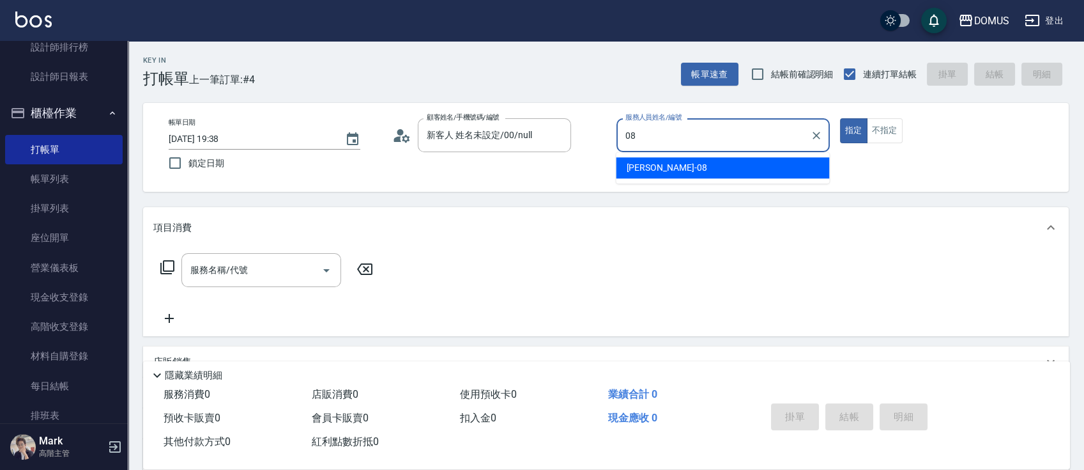
type input "小朱-08"
type button "true"
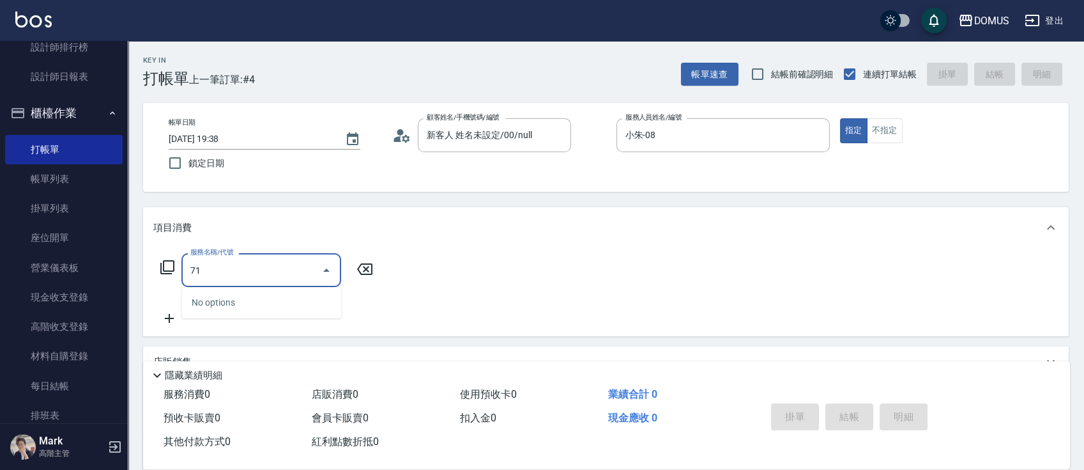
type input "715"
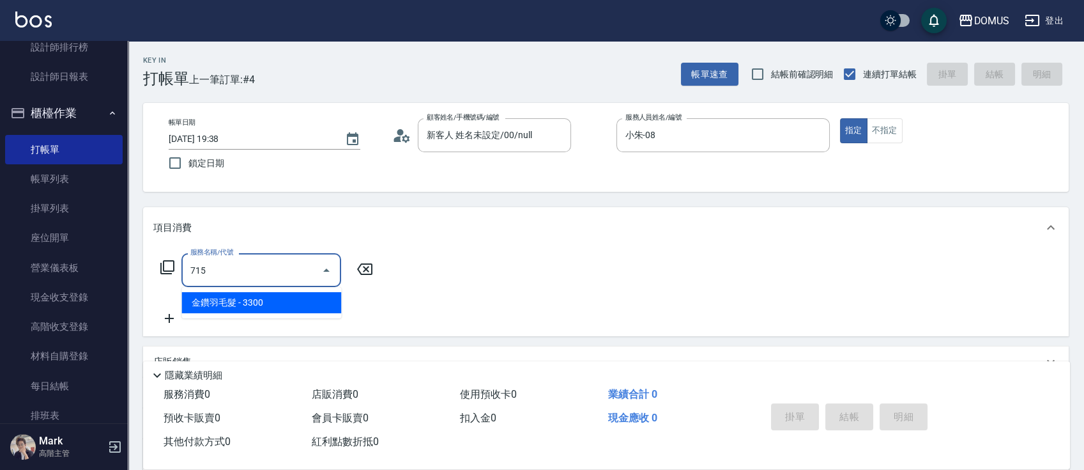
type input "330"
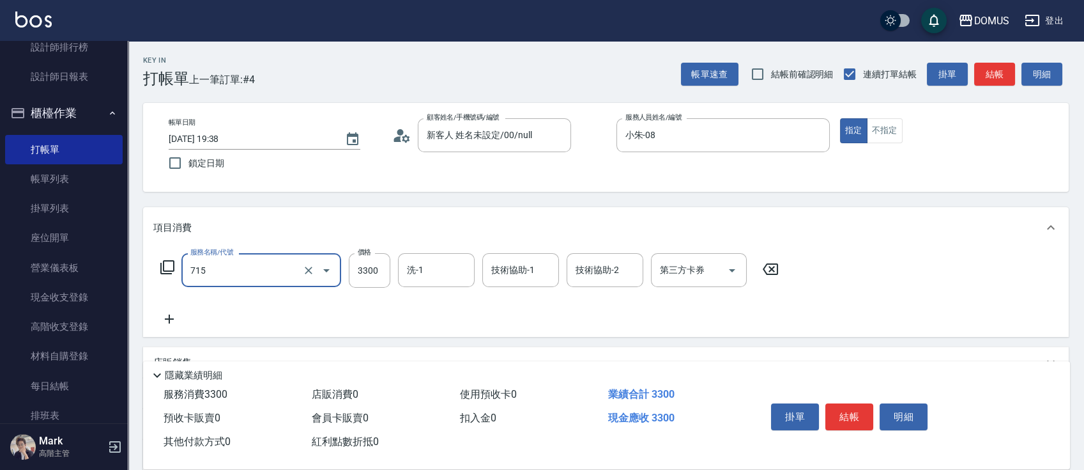
type input "金鑽羽毛髮(715)"
type input "0"
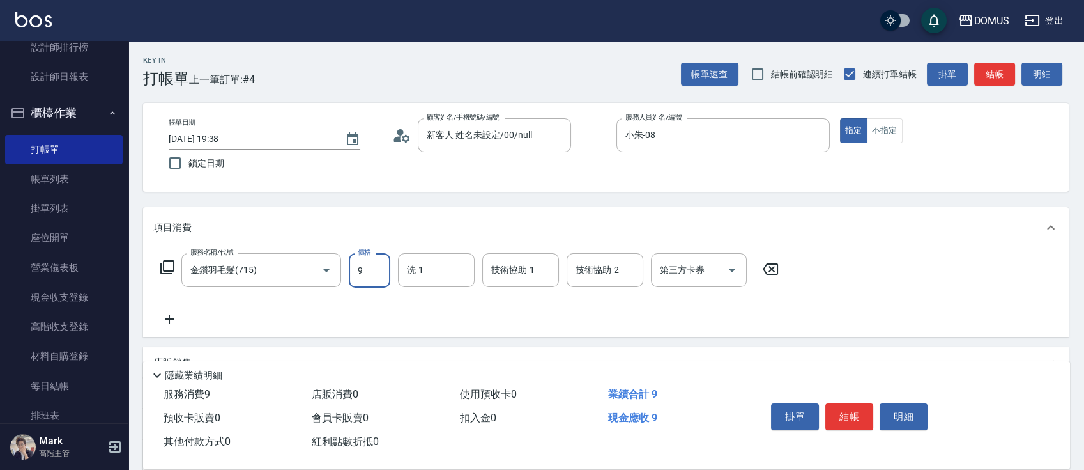
type input "90"
type input "903"
type input "900"
type input "9035"
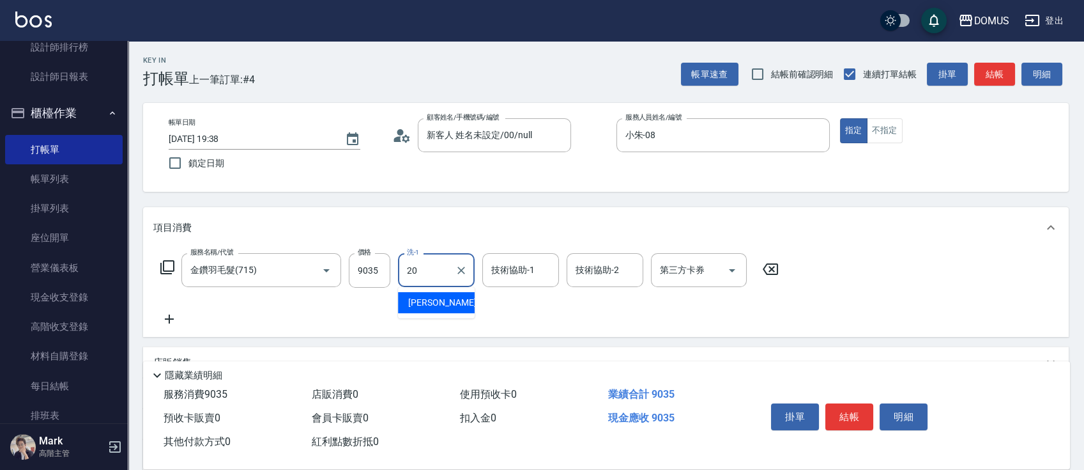
type input "[PERSON_NAME]-20"
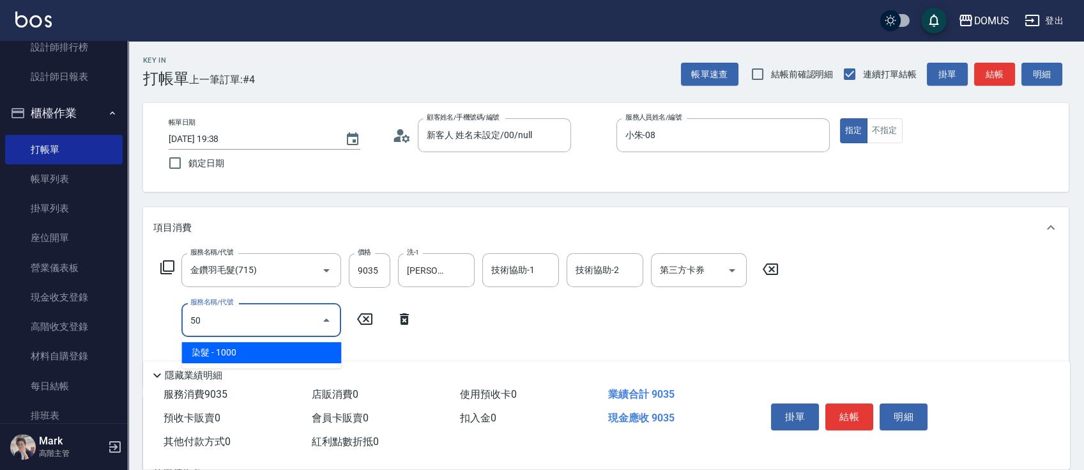
type input "501"
type input "1000"
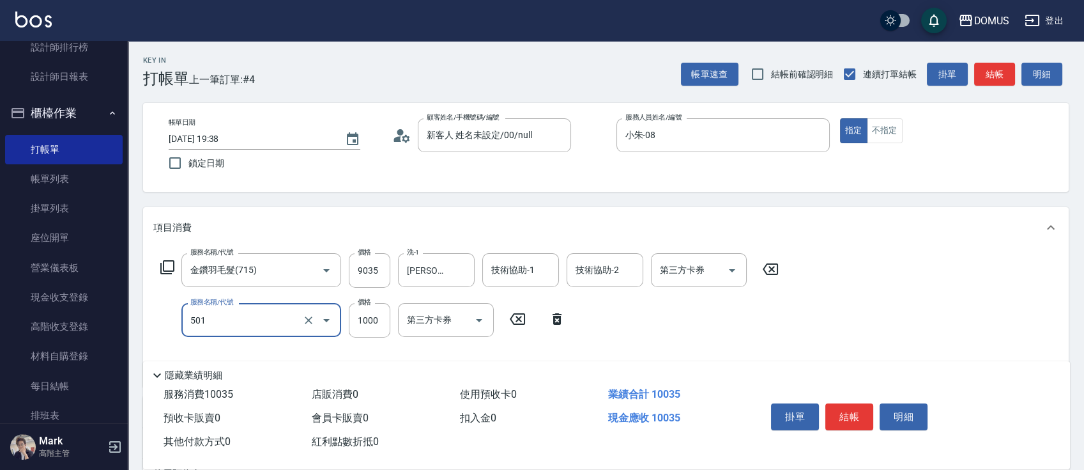
type input "染髮(501)"
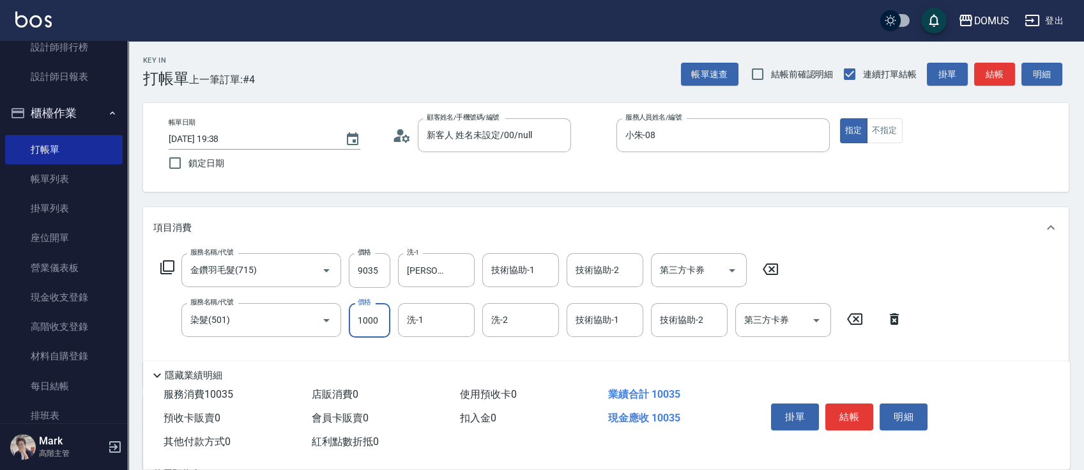
type input "900"
type input "0"
type input "[PERSON_NAME]-20"
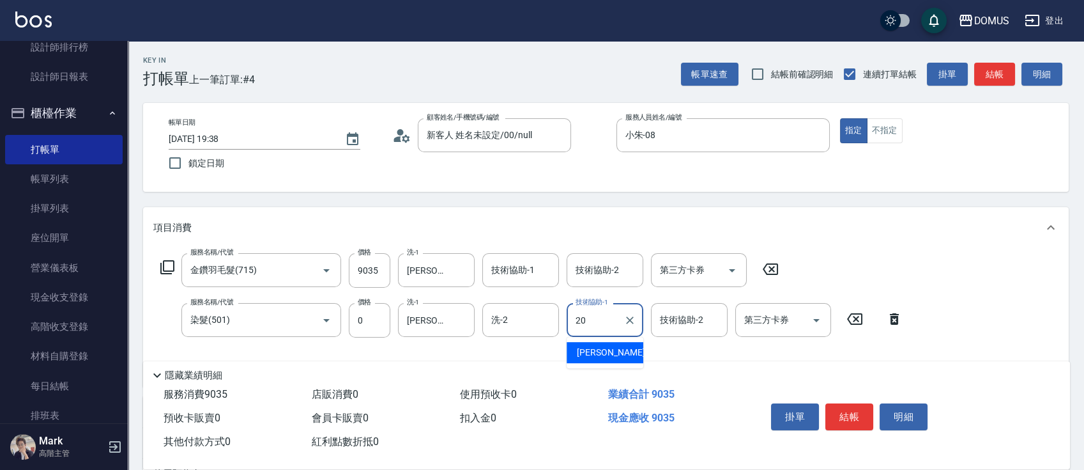
type input "[PERSON_NAME]-20"
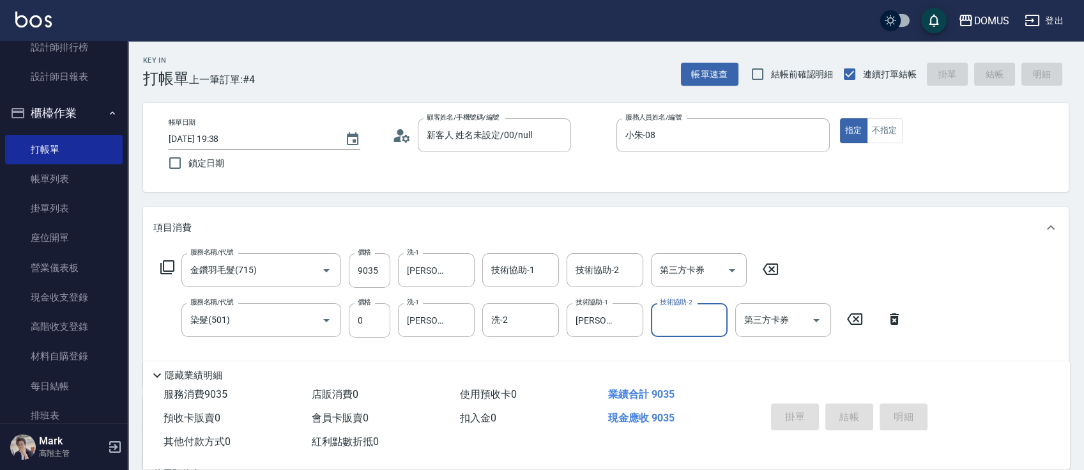
type input "0"
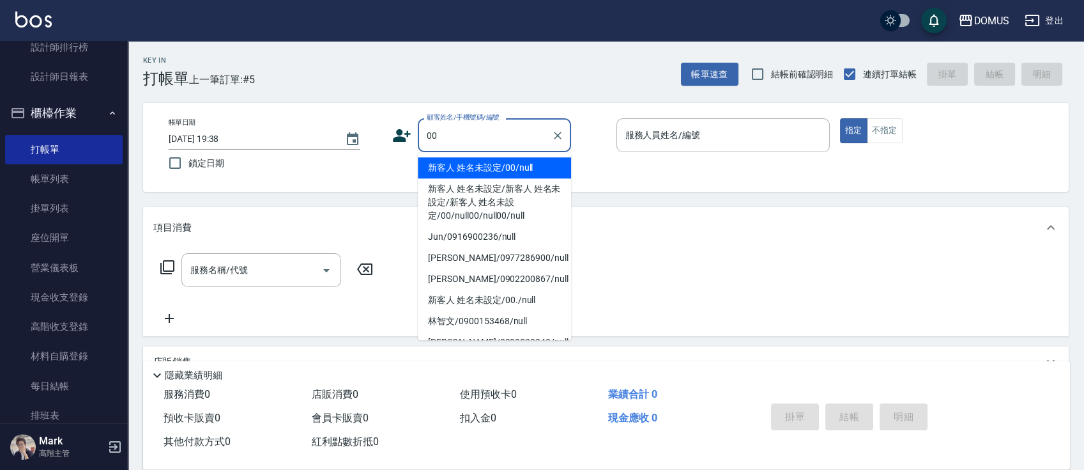
type input "新客人 姓名未設定/00/null"
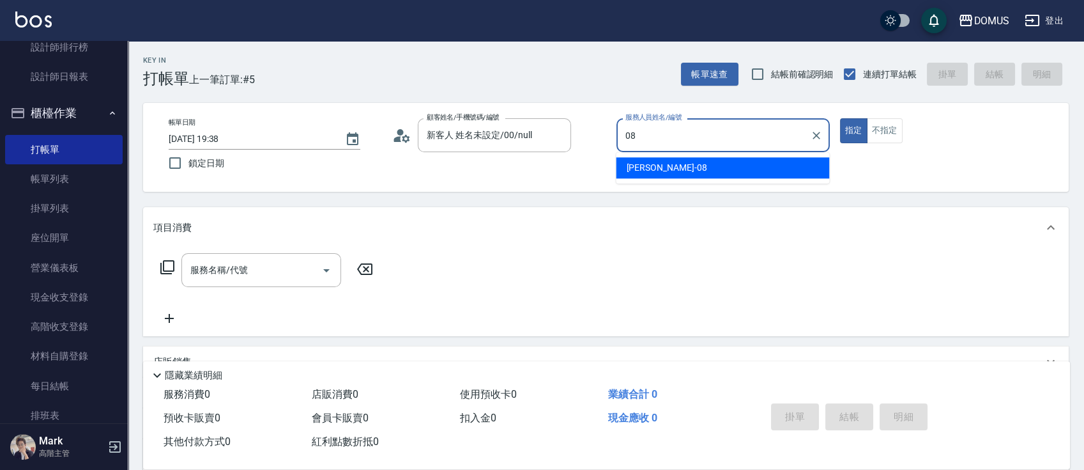
type input "小朱-08"
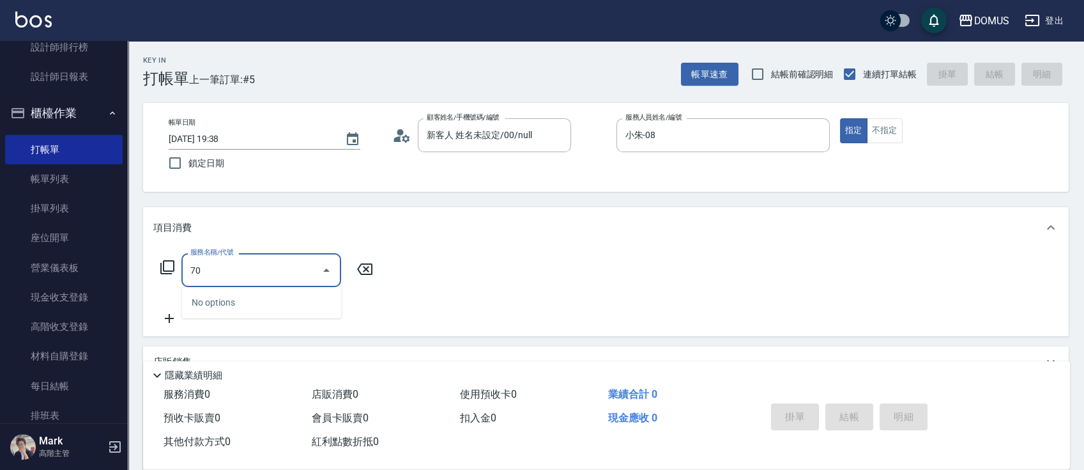
type input "704"
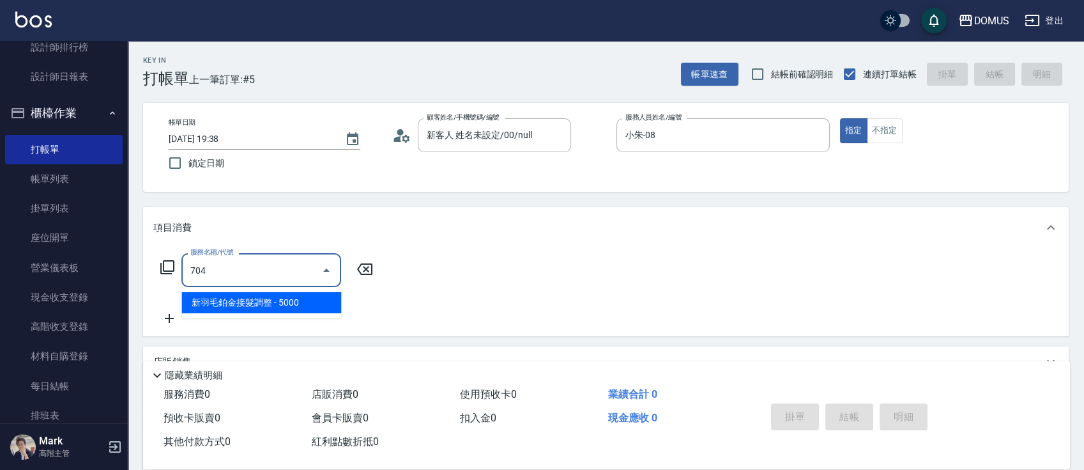
type input "500"
type input "新羽毛鉑金接髮調整(704)"
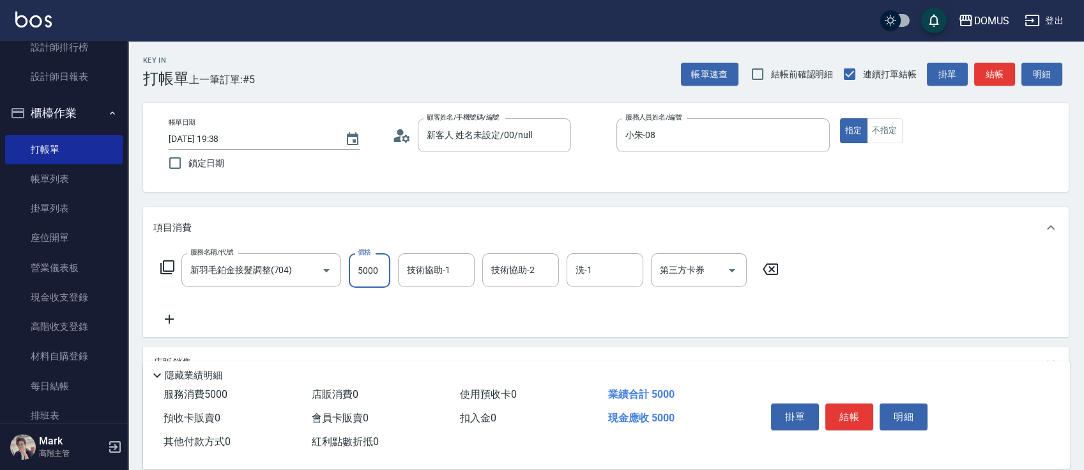
type input "0"
type input "30"
type input "300"
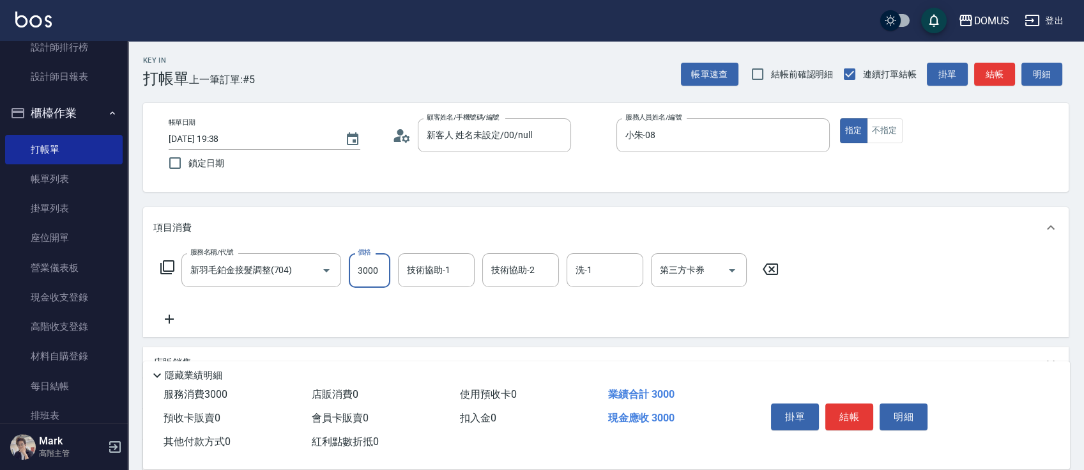
type input "3000"
type input "[PERSON_NAME]-20"
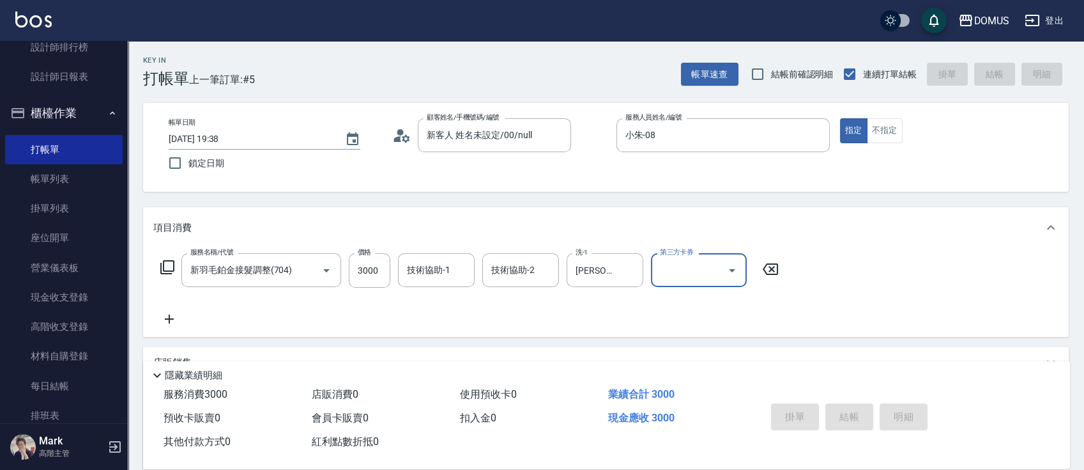
type input "0"
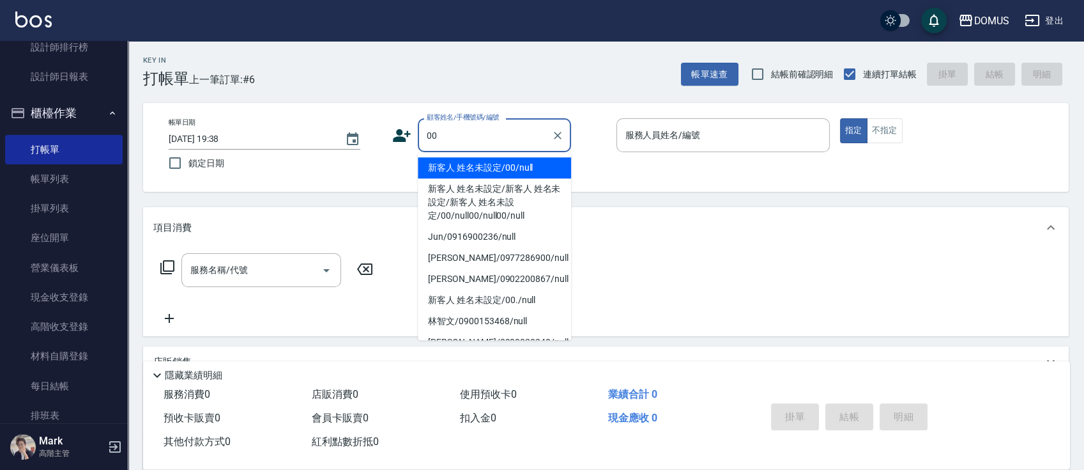
type input "新客人 姓名未設定/00/null"
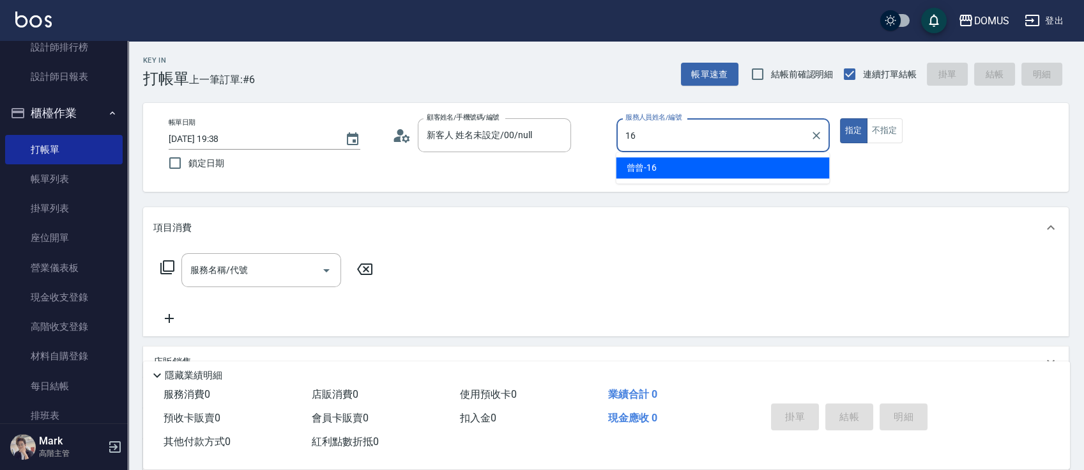
type input "曾曾-16"
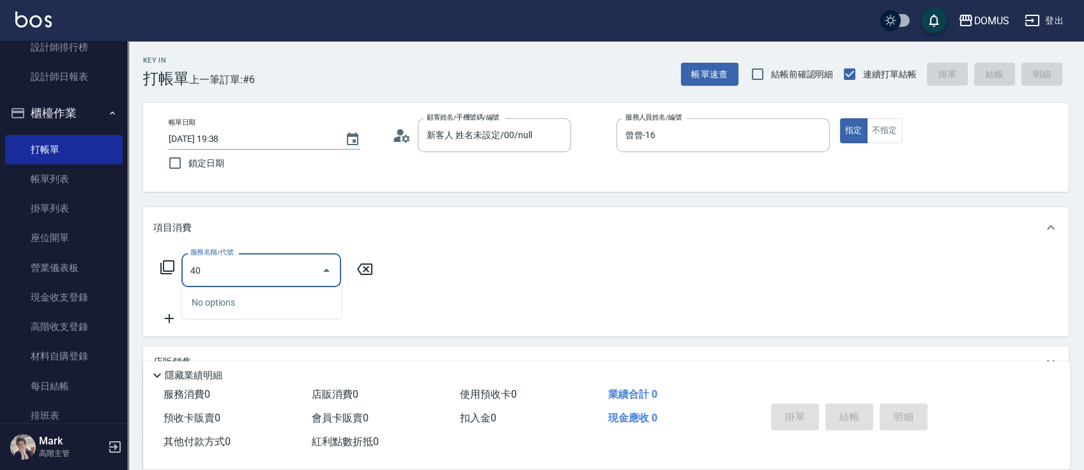
type input "401"
type input "20"
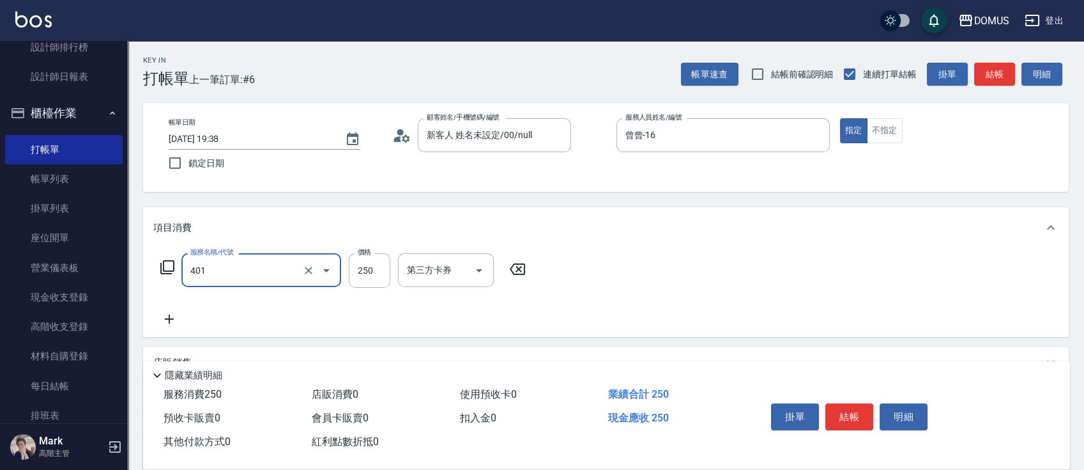
type input "剪髮(401)"
type input "1"
type input "0"
type input "10"
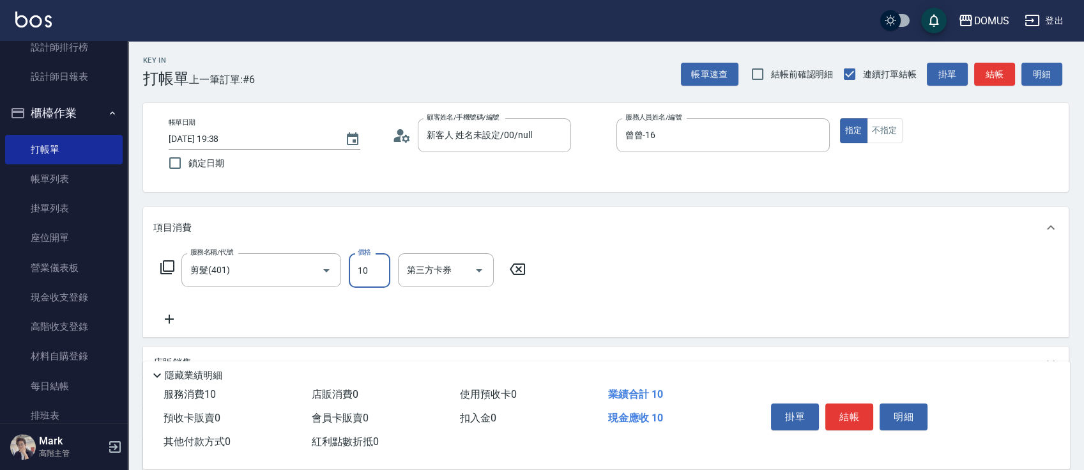
type input "100"
type input "1000"
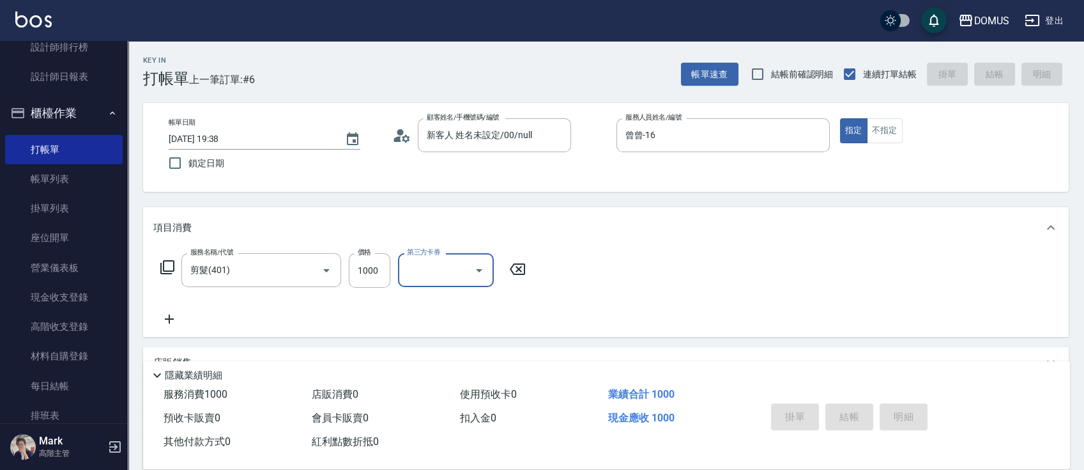
type input "0"
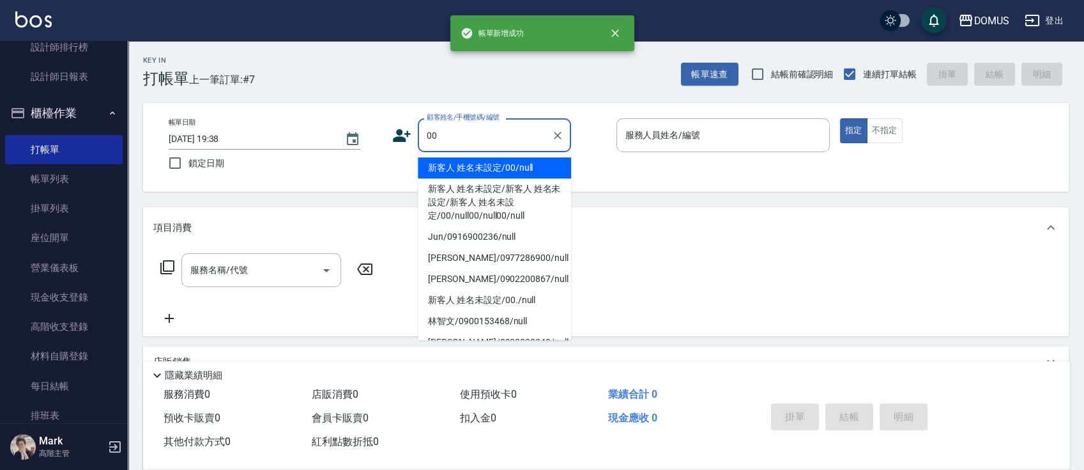
type input "新客人 姓名未設定/00/null"
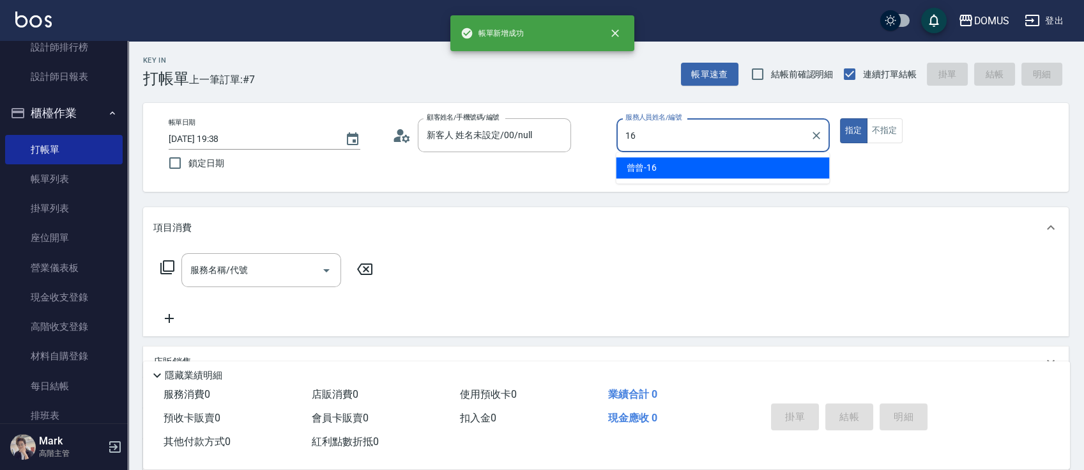
type input "曾曾-16"
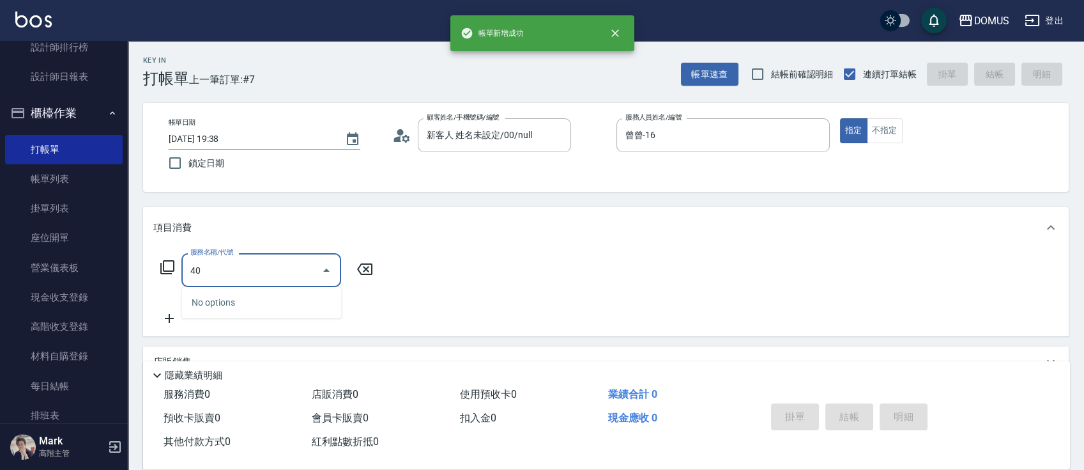
type input "401"
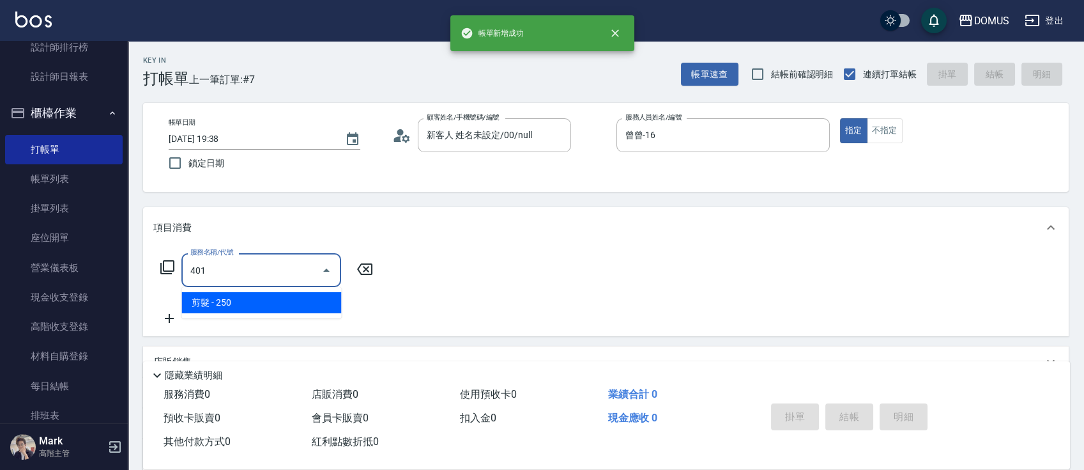
type input "20"
type input "剪髮(401)"
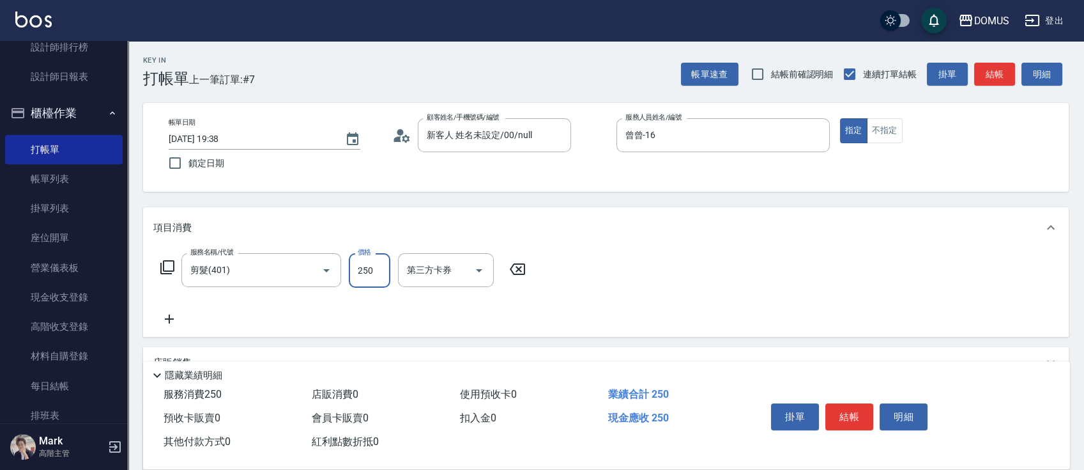
type input "0"
type input "10"
type input "100"
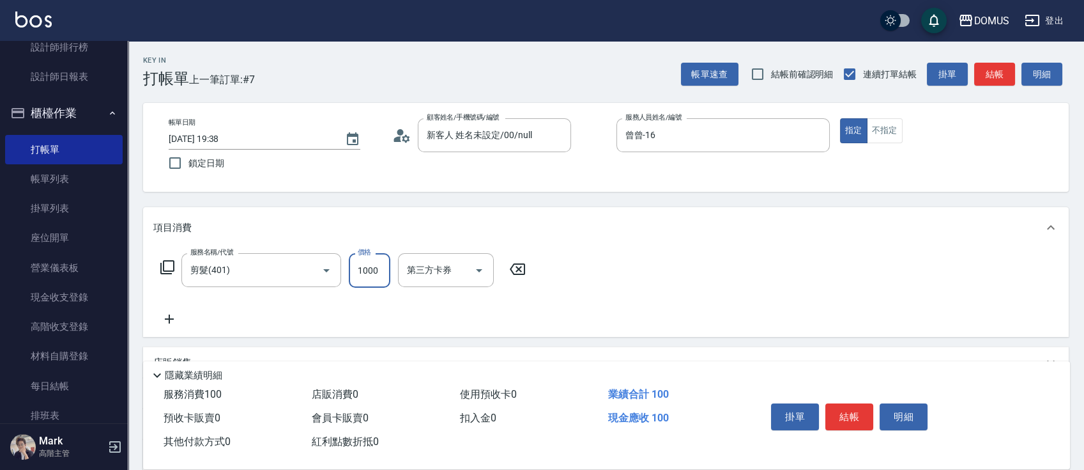
type input "1000"
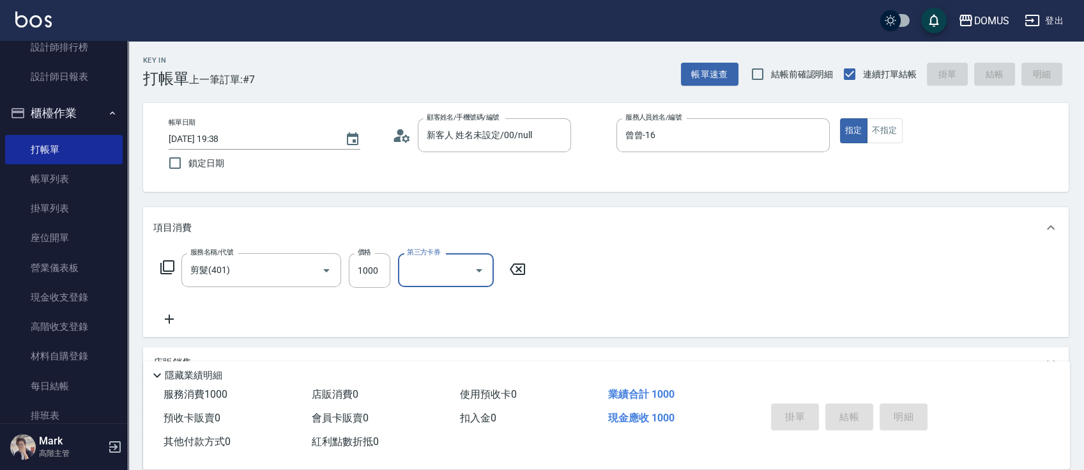
type input "0"
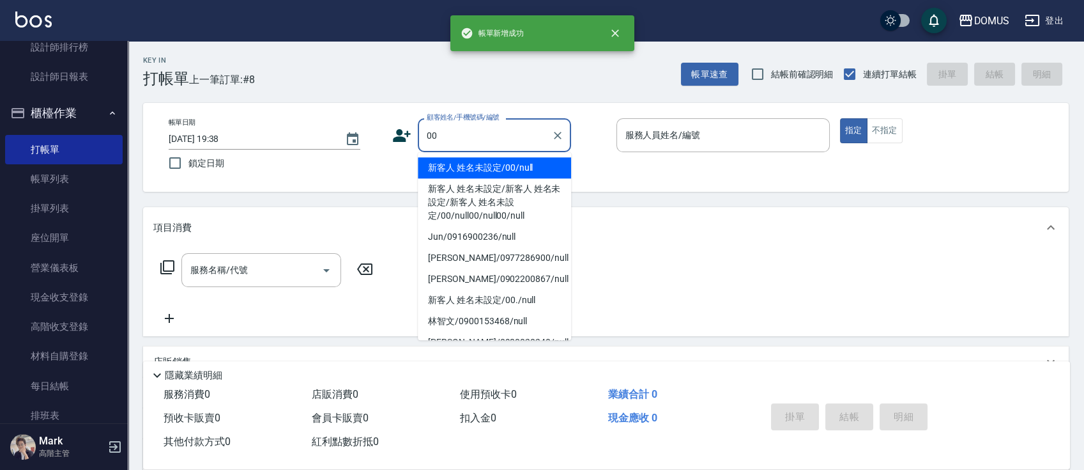
type input "新客人 姓名未設定/00/null"
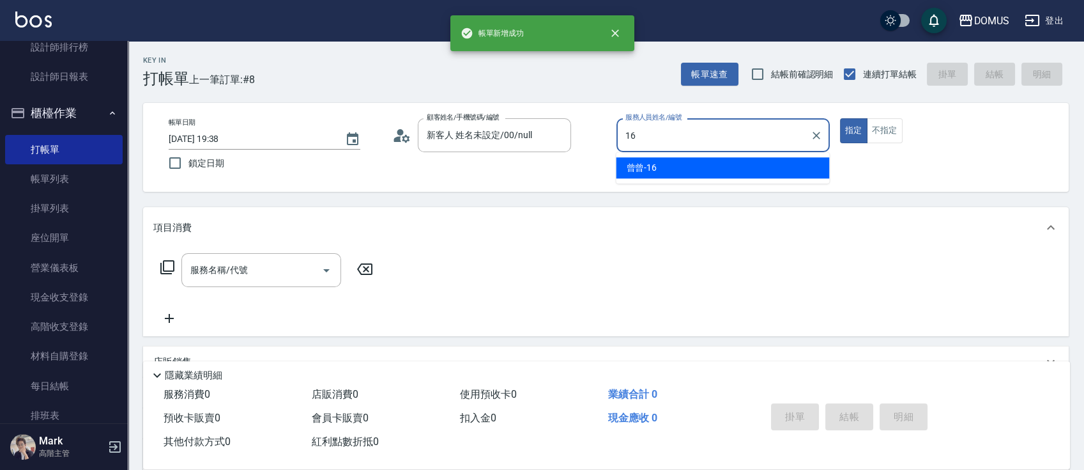
type input "曾曾-16"
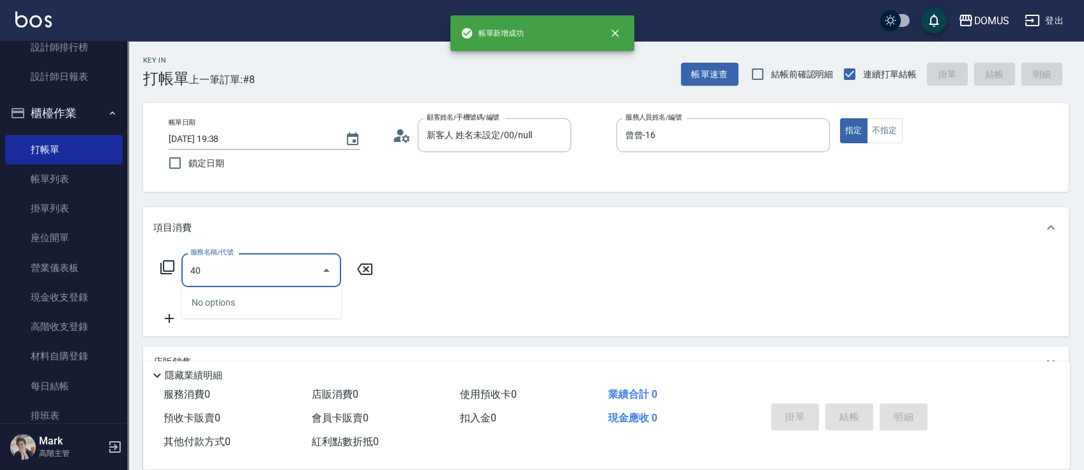
type input "401"
type input "20"
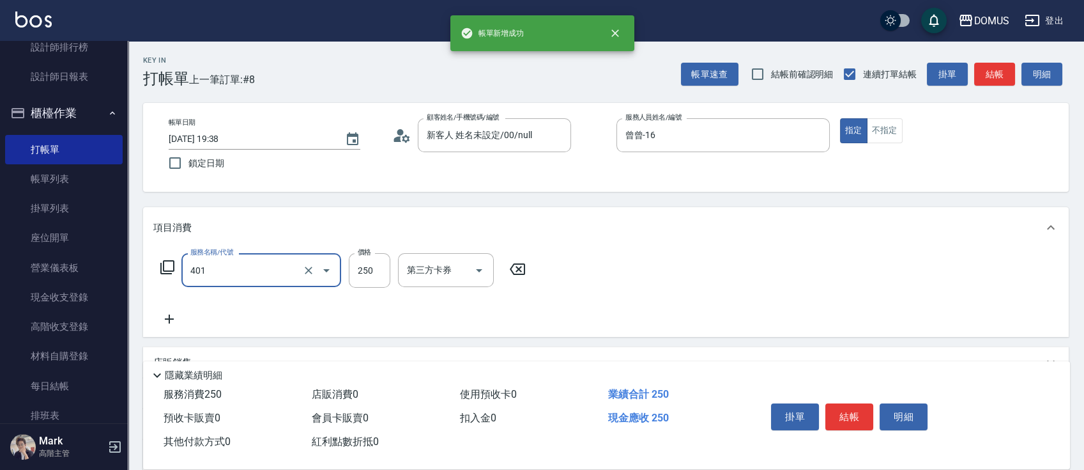
type input "剪髮(401)"
type input "0"
type input "10"
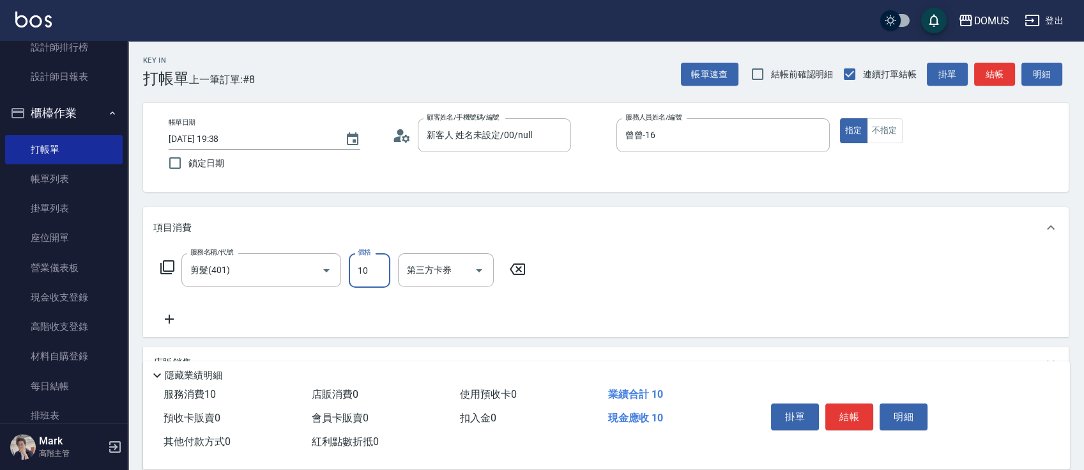
type input "10"
type input "100"
type input "1000"
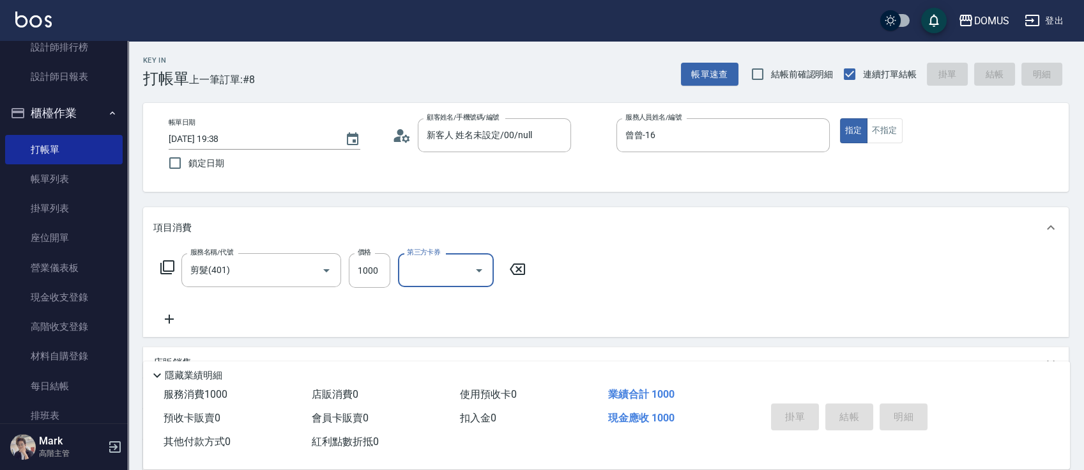
type input "0"
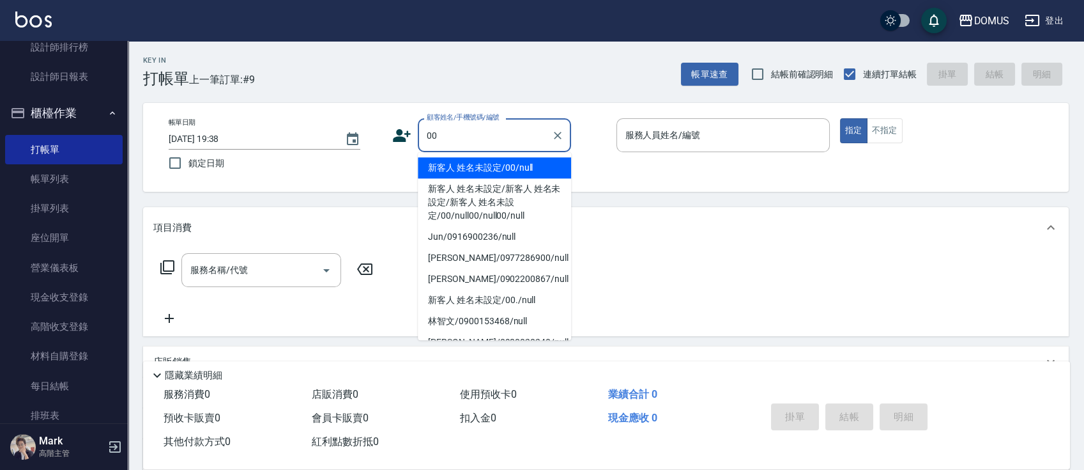
type input "新客人 姓名未設定/00/null"
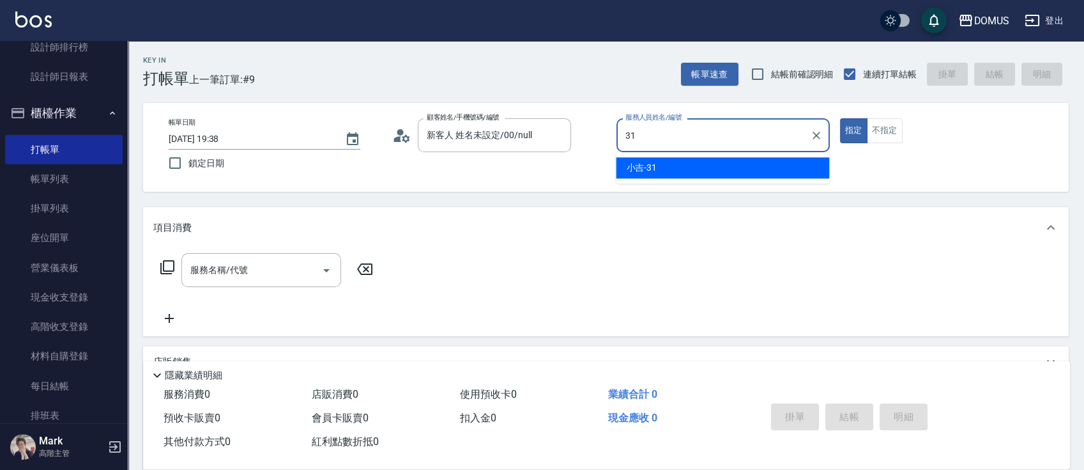
type input "小吉-31"
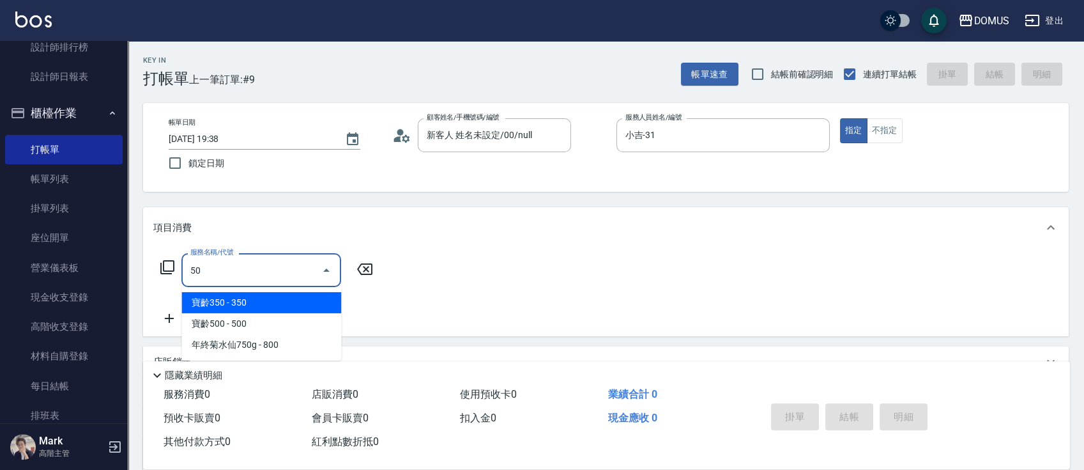
type input "502"
type input "50"
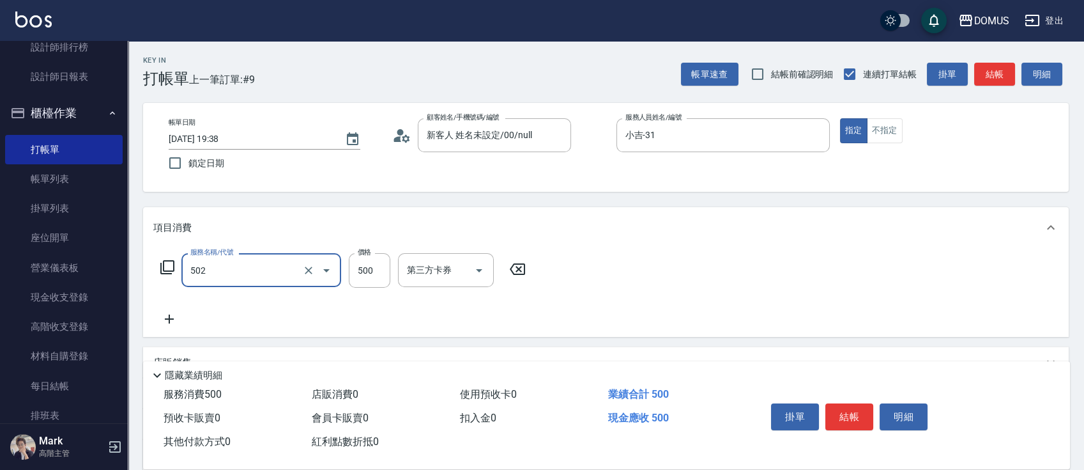
type input "漂髮(502)"
type input "0"
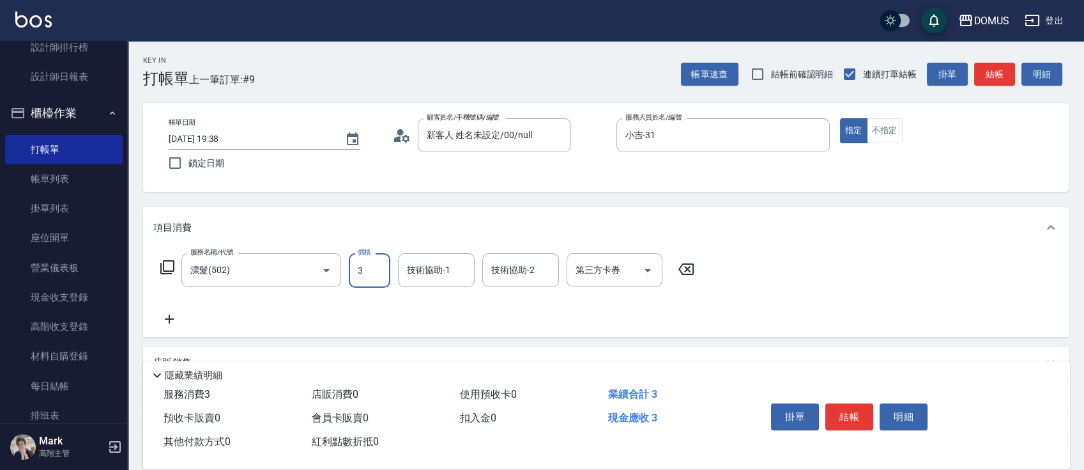
type input "36"
type input "30"
type input "360"
type input "3600"
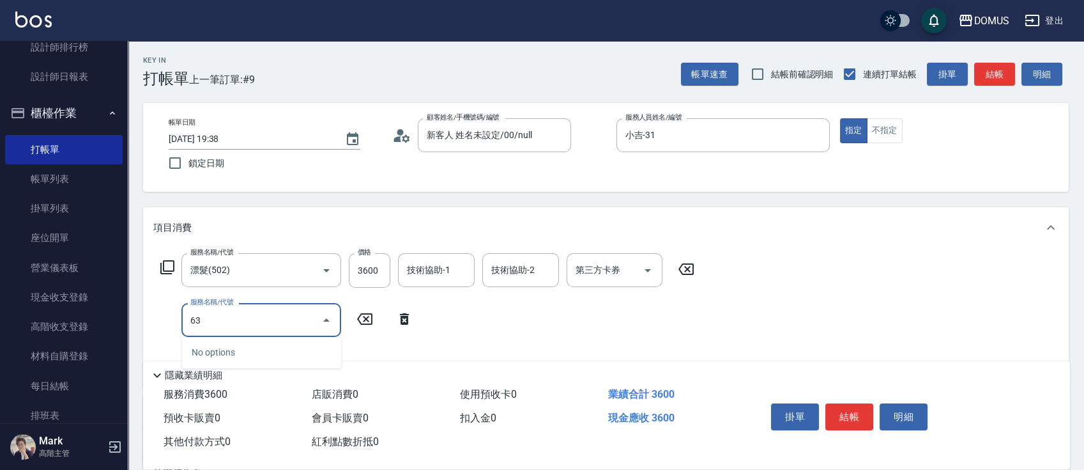
type input "632"
type input "540"
type input "黑曜光護短(632)"
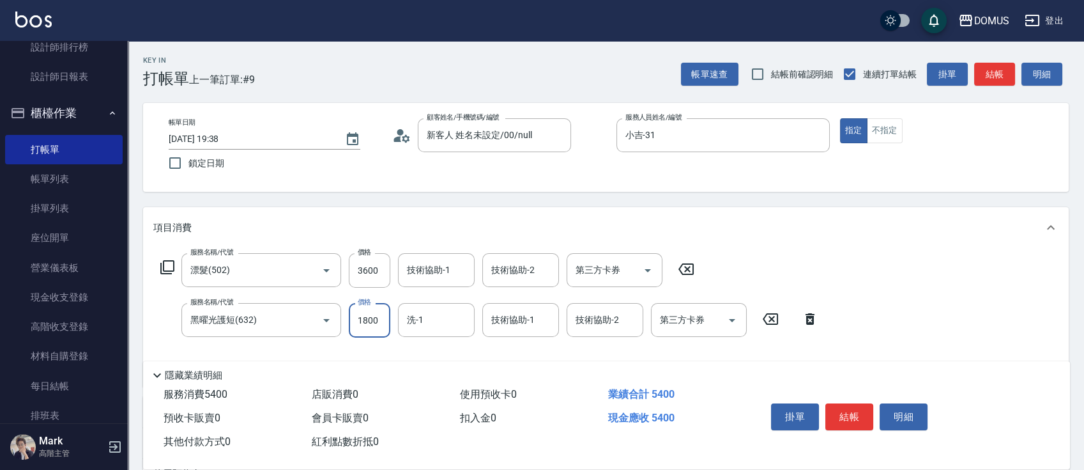
type input "360"
type input "0"
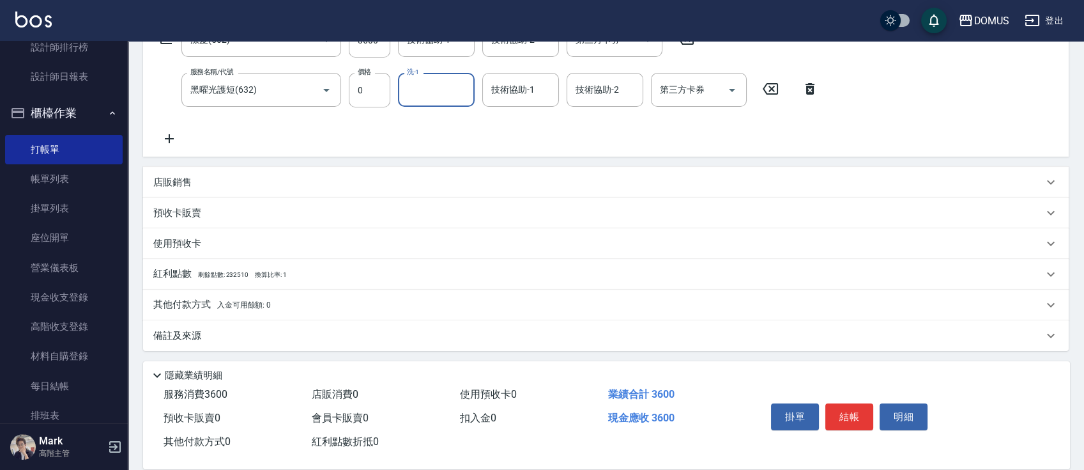
scroll to position [232, 0]
click at [255, 297] on p "其他付款方式 入金可用餘額: 0" at bounding box center [212, 303] width 118 height 14
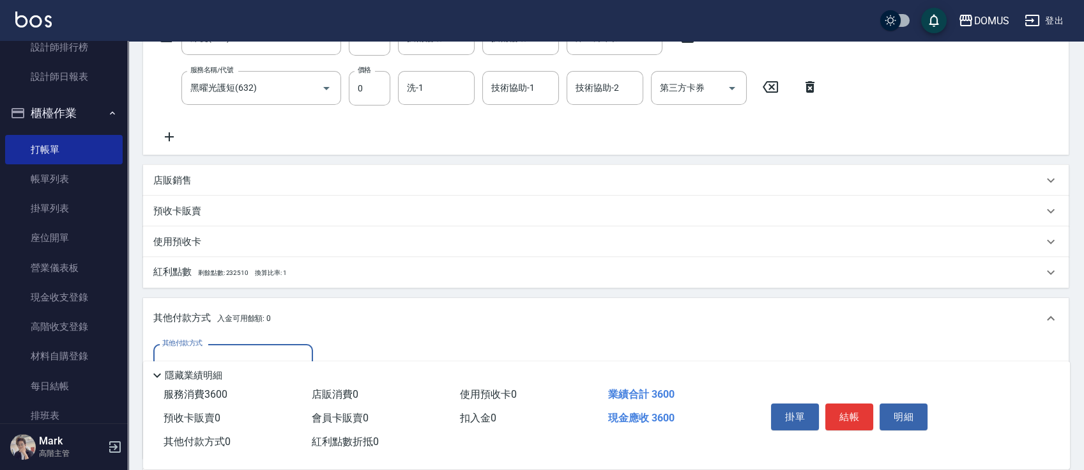
scroll to position [0, 0]
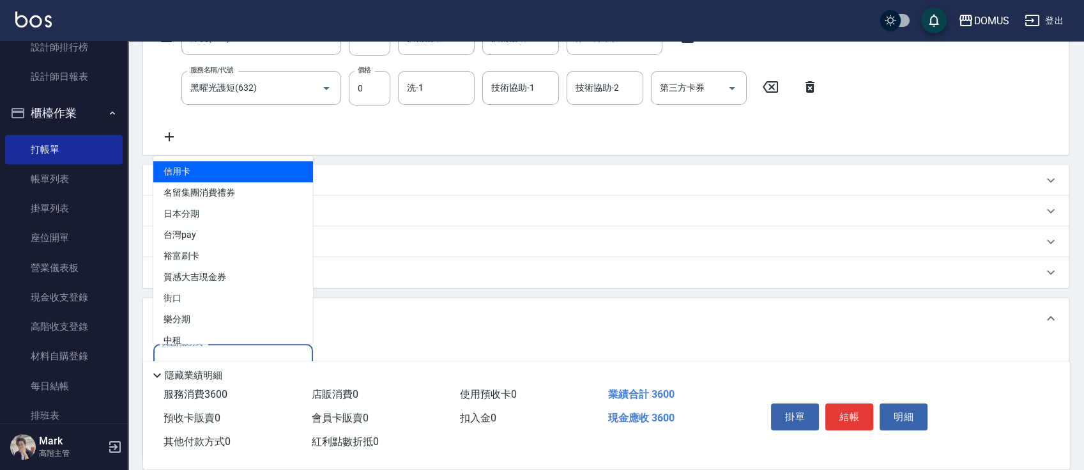
type input "信用卡"
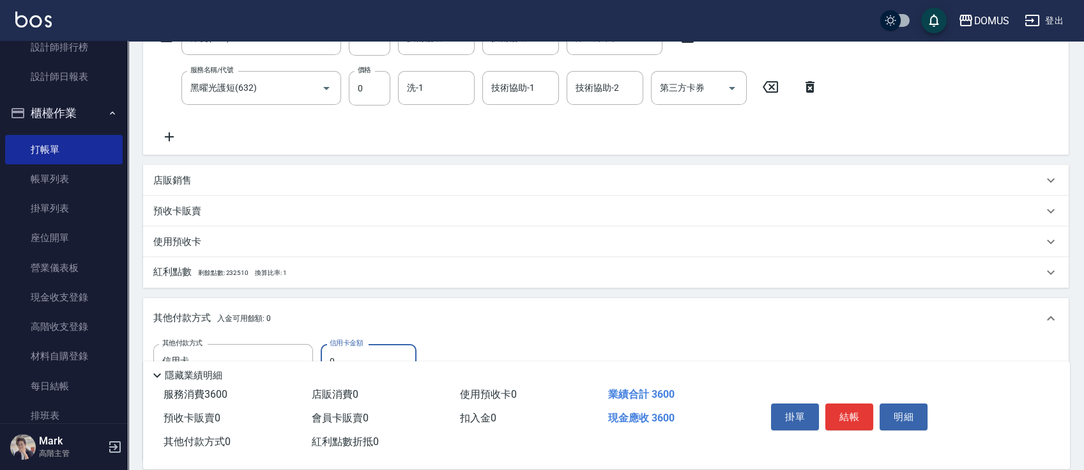
type input "350"
type input "3"
type input "360"
type input "0"
type input "350"
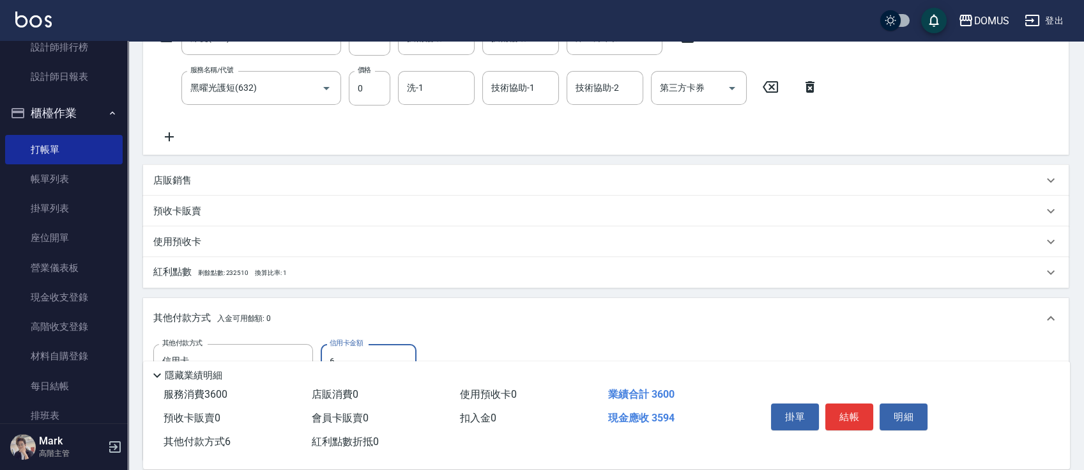
type input "60"
type input "300"
type input "600"
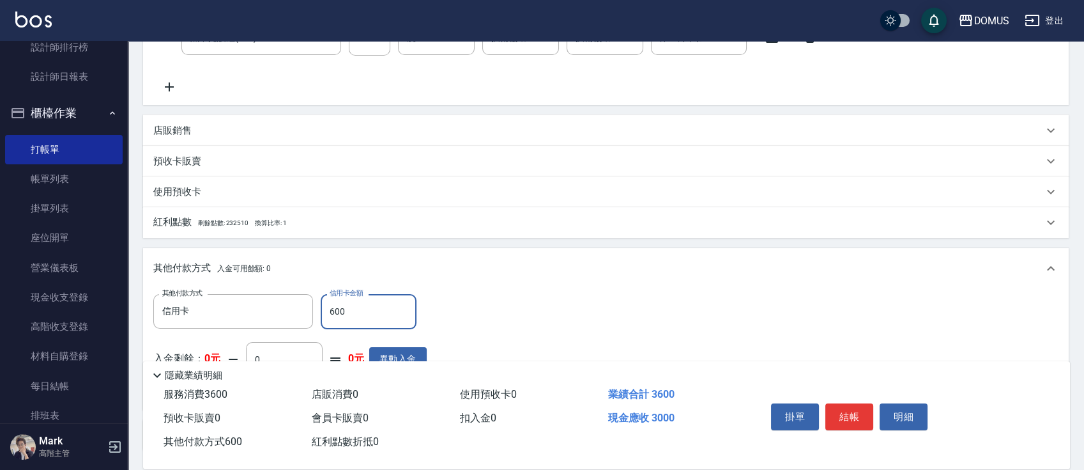
scroll to position [383, 0]
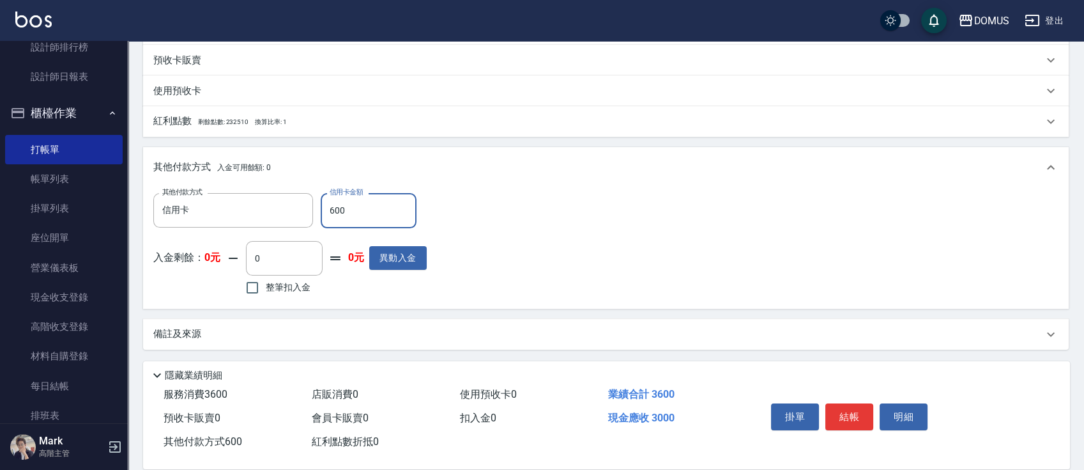
type input "350"
type input "6"
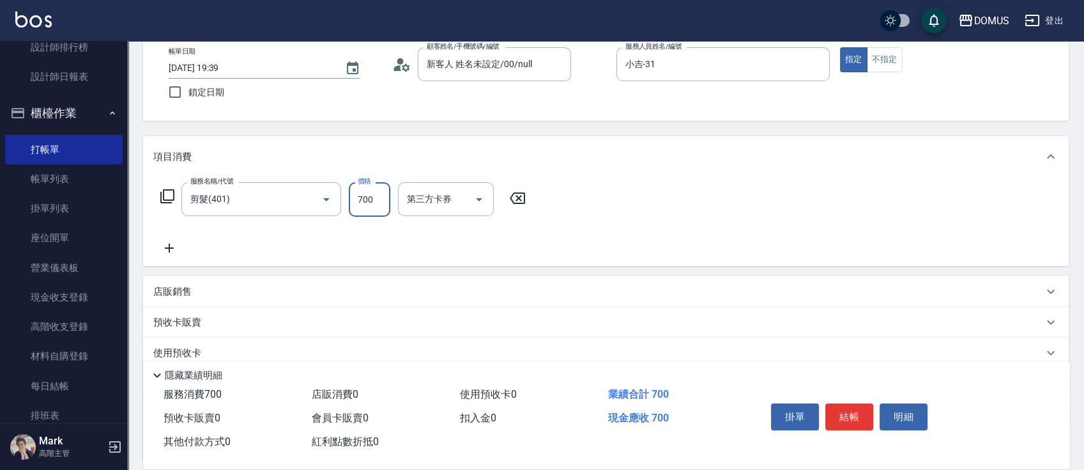
scroll to position [170, 0]
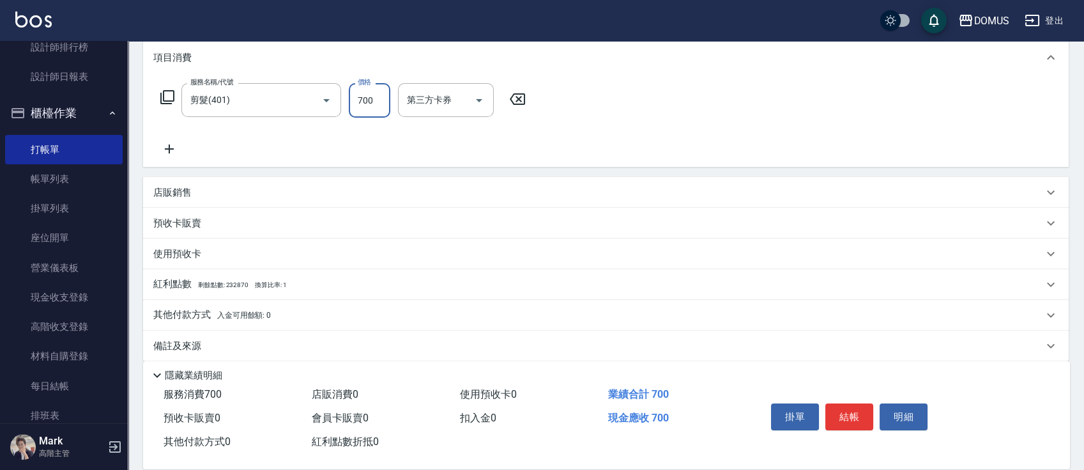
click at [171, 309] on p "其他付款方式 入金可用餘額: 0" at bounding box center [212, 315] width 118 height 14
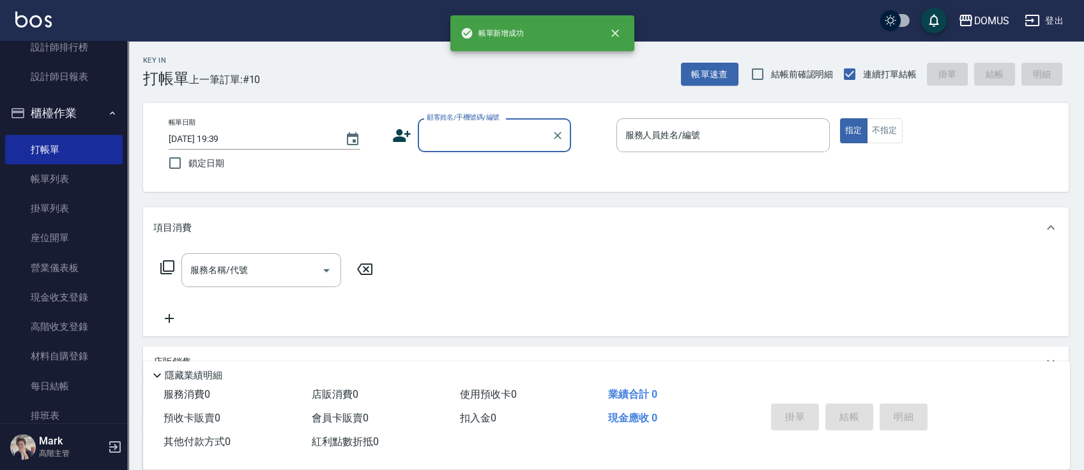
scroll to position [0, 0]
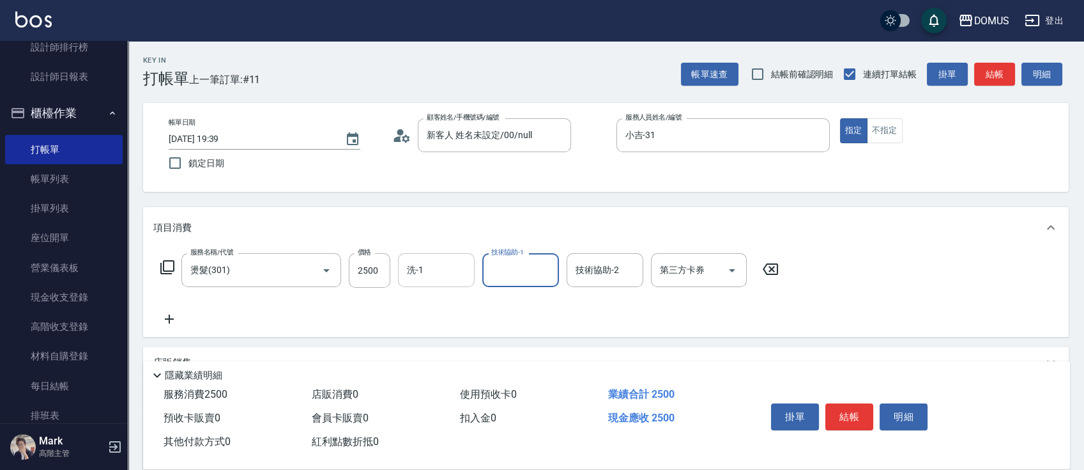
click at [401, 266] on div "洗-1" at bounding box center [436, 270] width 77 height 34
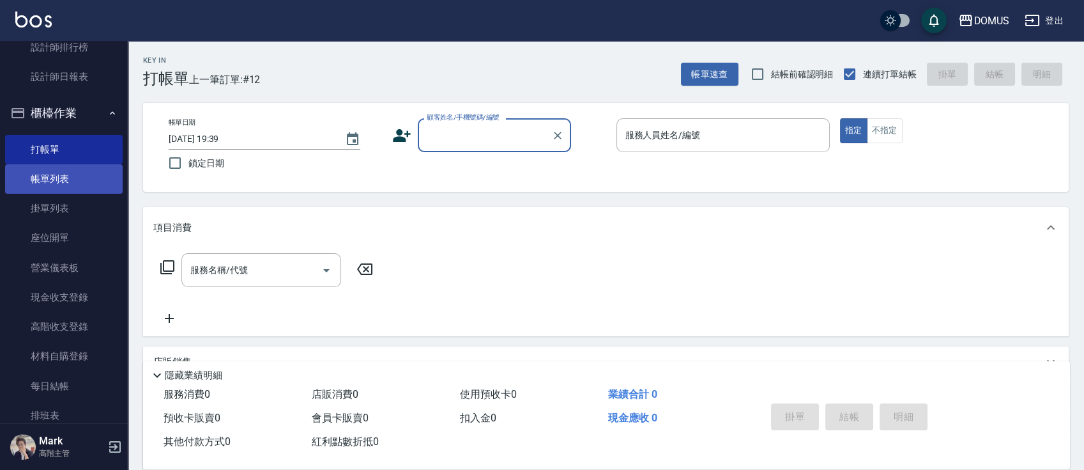
drag, startPoint x: 70, startPoint y: 171, endPoint x: 48, endPoint y: 183, distance: 25.4
click at [70, 171] on link "帳單列表" at bounding box center [64, 178] width 118 height 29
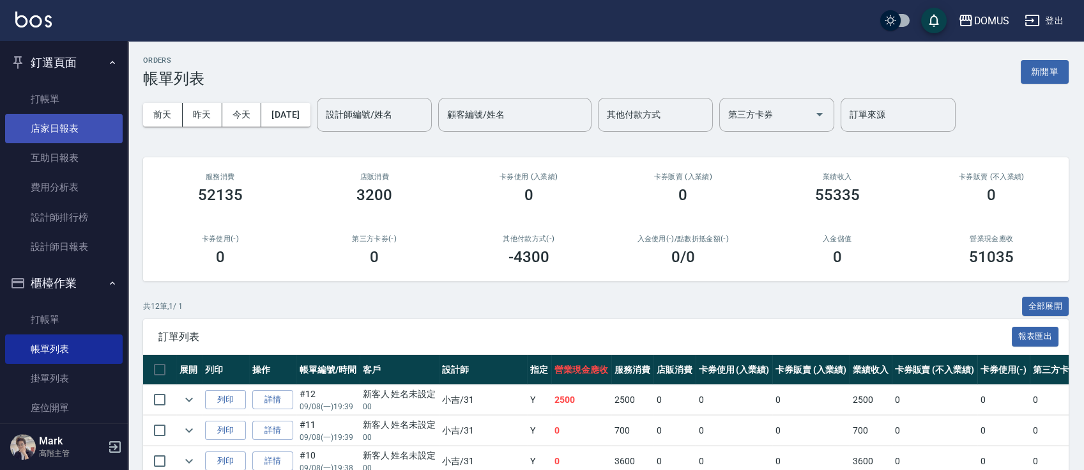
click at [33, 129] on link "店家日報表" at bounding box center [64, 128] width 118 height 29
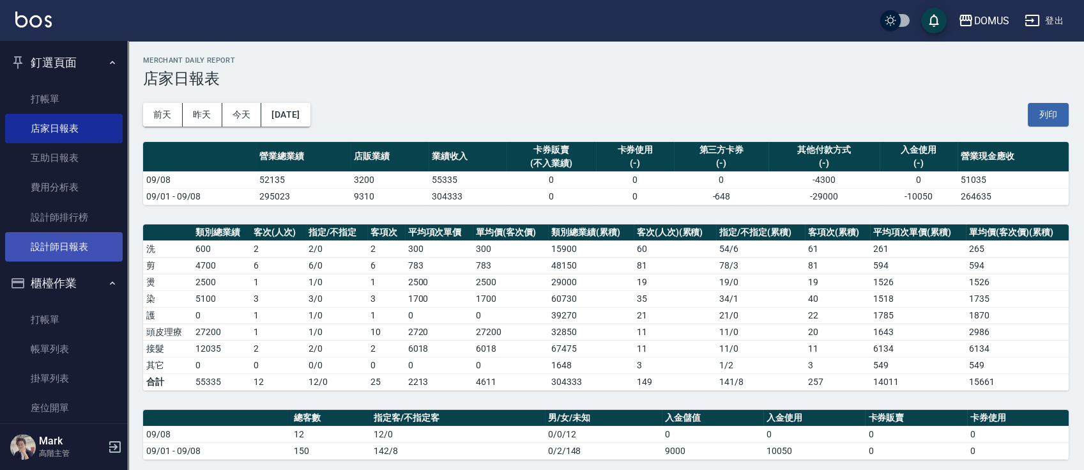
click at [75, 247] on link "設計師日報表" at bounding box center [64, 246] width 118 height 29
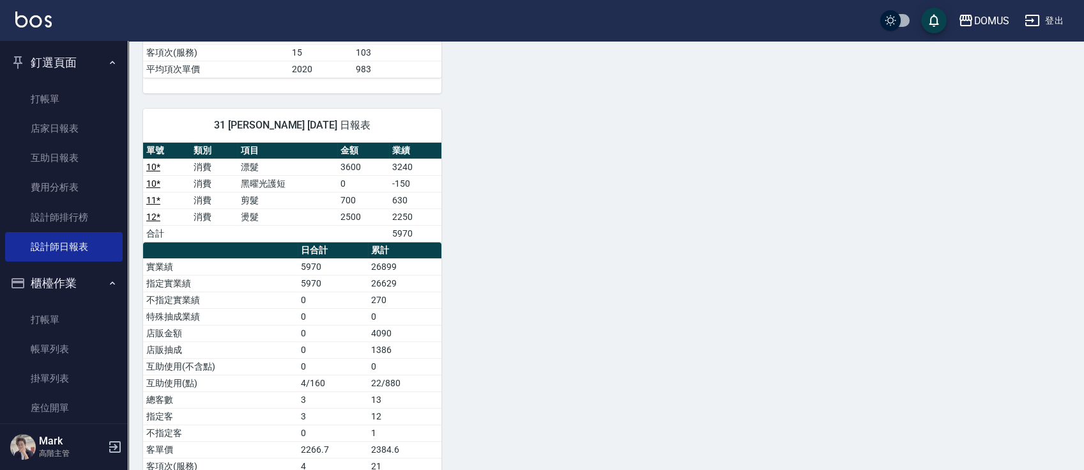
scroll to position [681, 0]
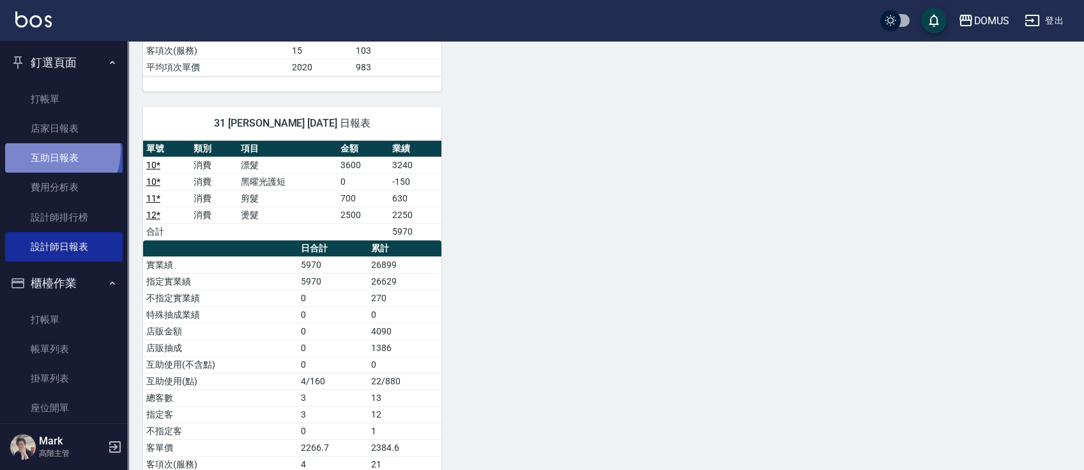
click at [49, 150] on link "互助日報表" at bounding box center [64, 157] width 118 height 29
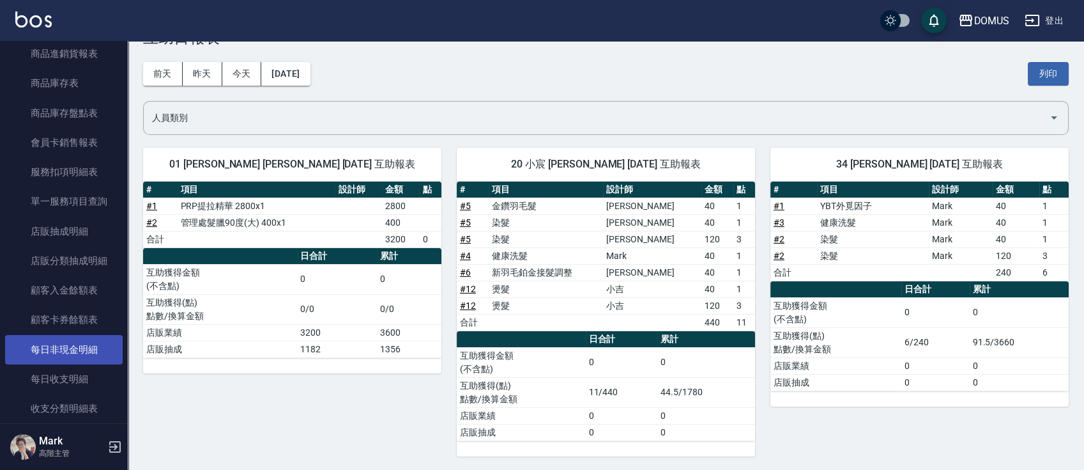
scroll to position [1363, 0]
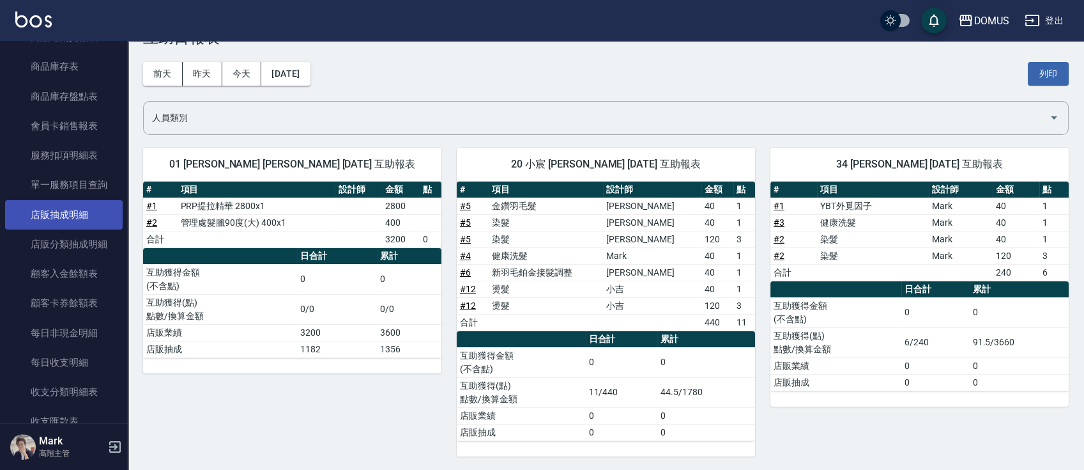
click at [70, 211] on link "店販抽成明細" at bounding box center [64, 214] width 118 height 29
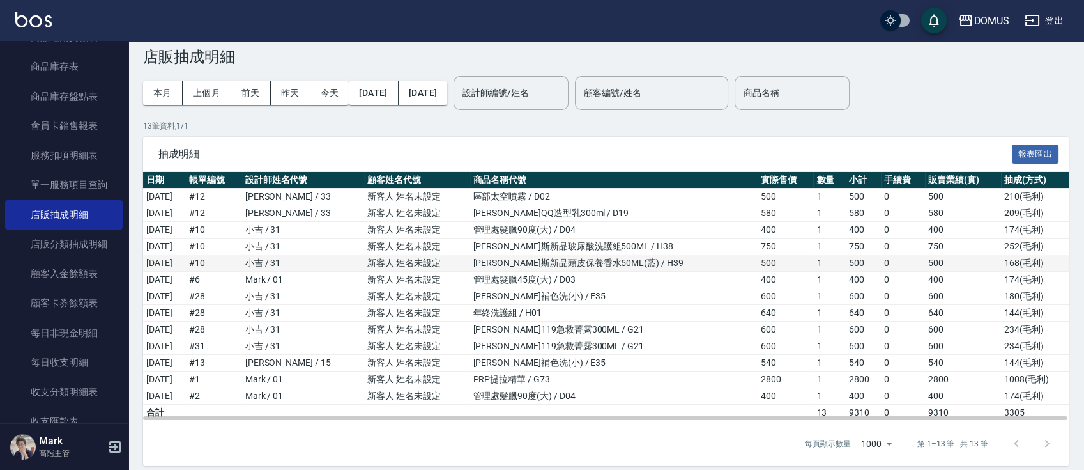
scroll to position [32, 0]
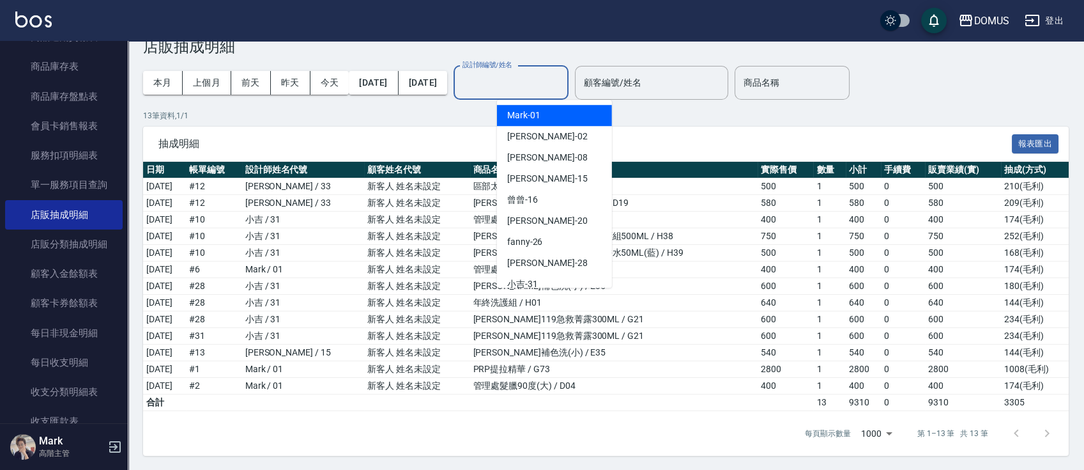
click at [563, 84] on input "設計師編號/姓名" at bounding box center [510, 83] width 103 height 22
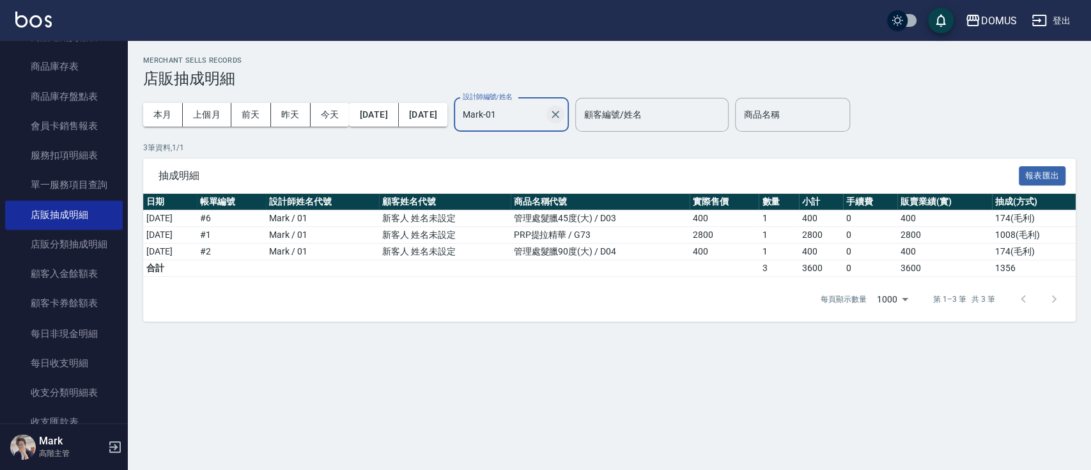
click at [562, 110] on icon "Clear" at bounding box center [555, 114] width 13 height 13
